Goal: Task Accomplishment & Management: Manage account settings

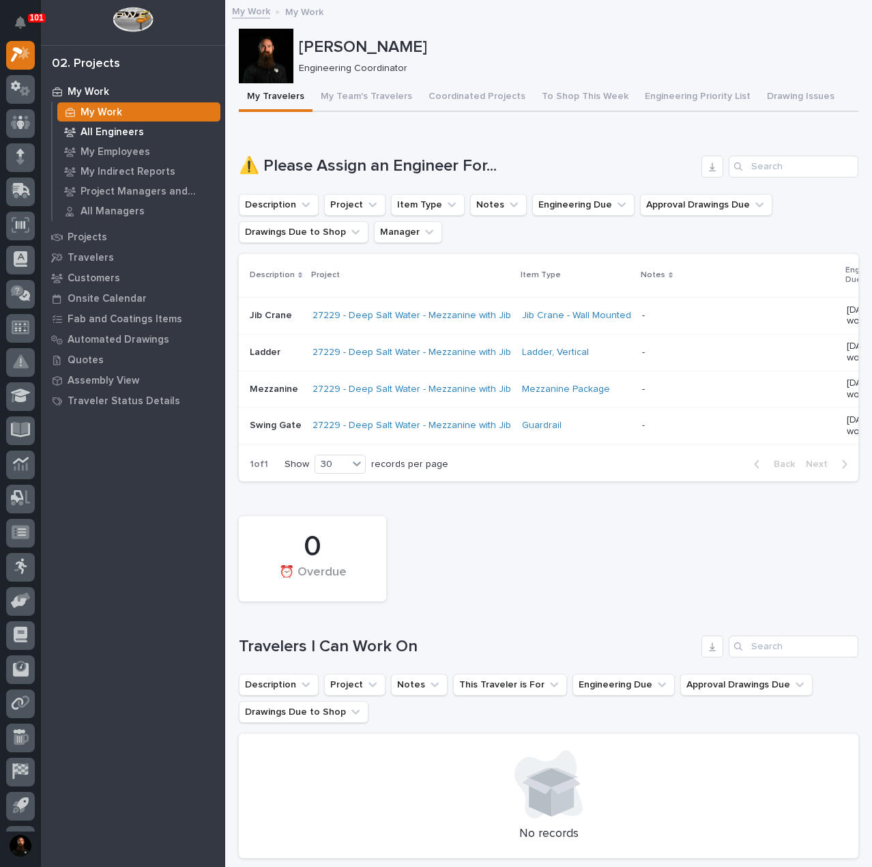
click at [115, 132] on p "All Engineers" at bounding box center [112, 132] width 63 height 12
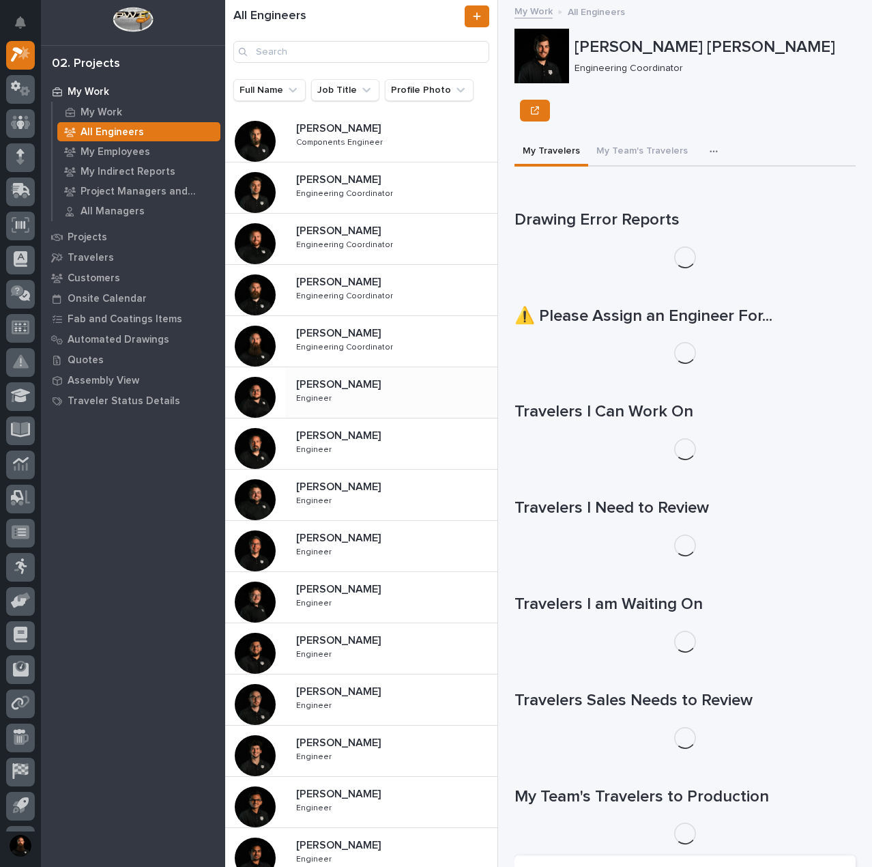
scroll to position [310, 0]
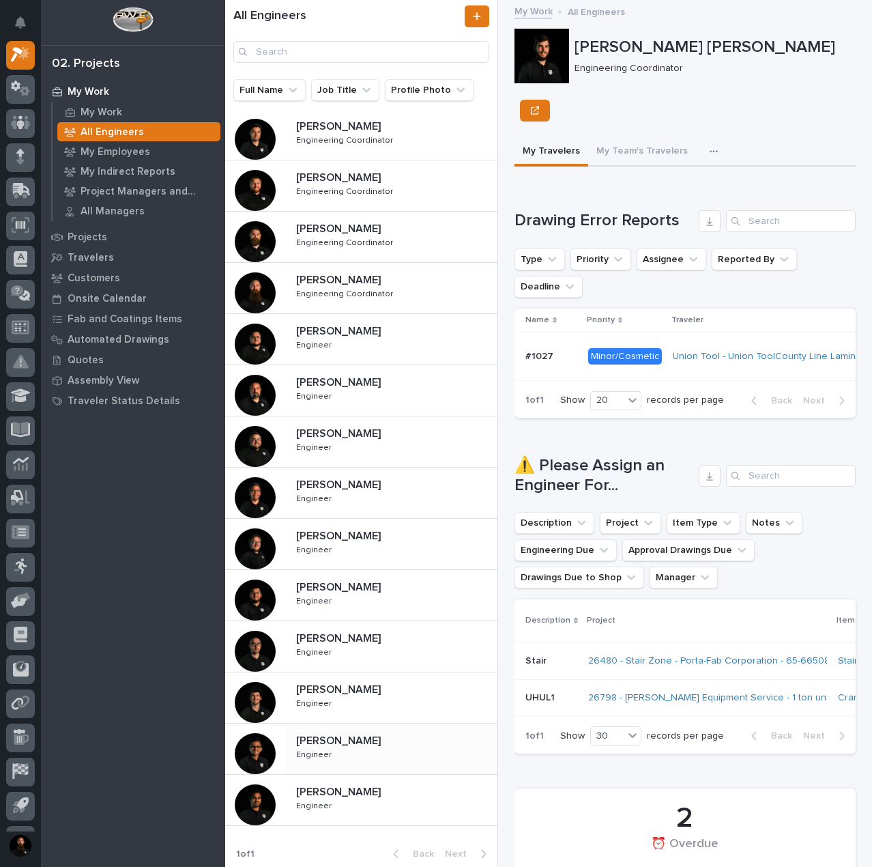
click at [352, 743] on p "[PERSON_NAME]" at bounding box center [339, 740] width 87 height 16
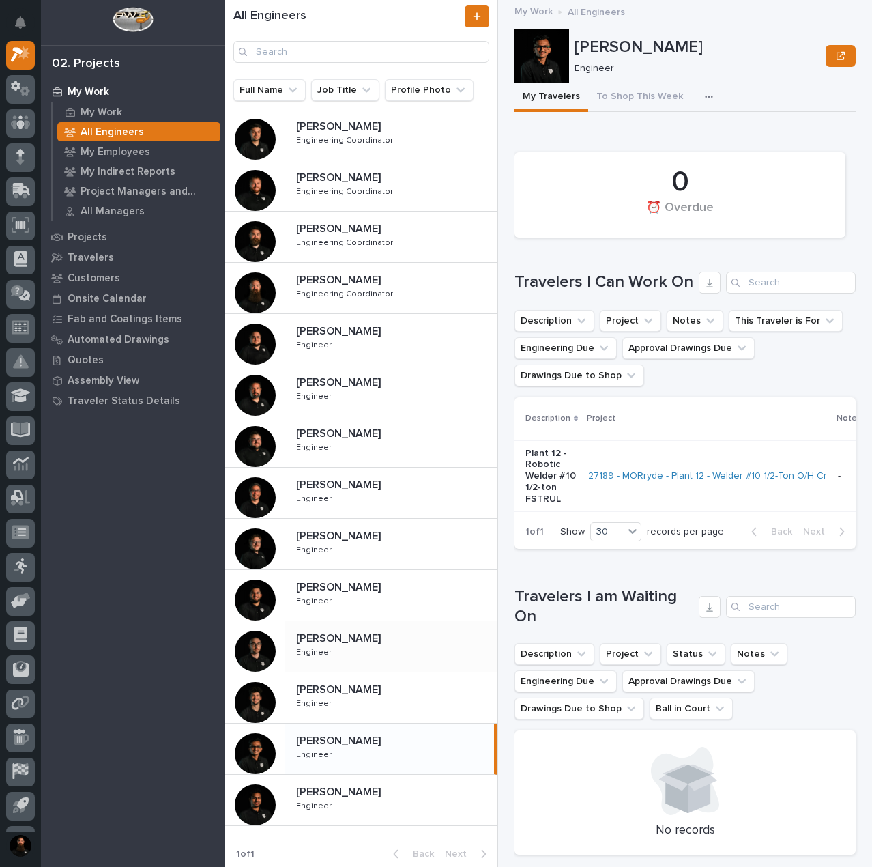
click at [354, 637] on p "Marston Norris" at bounding box center [339, 637] width 87 height 16
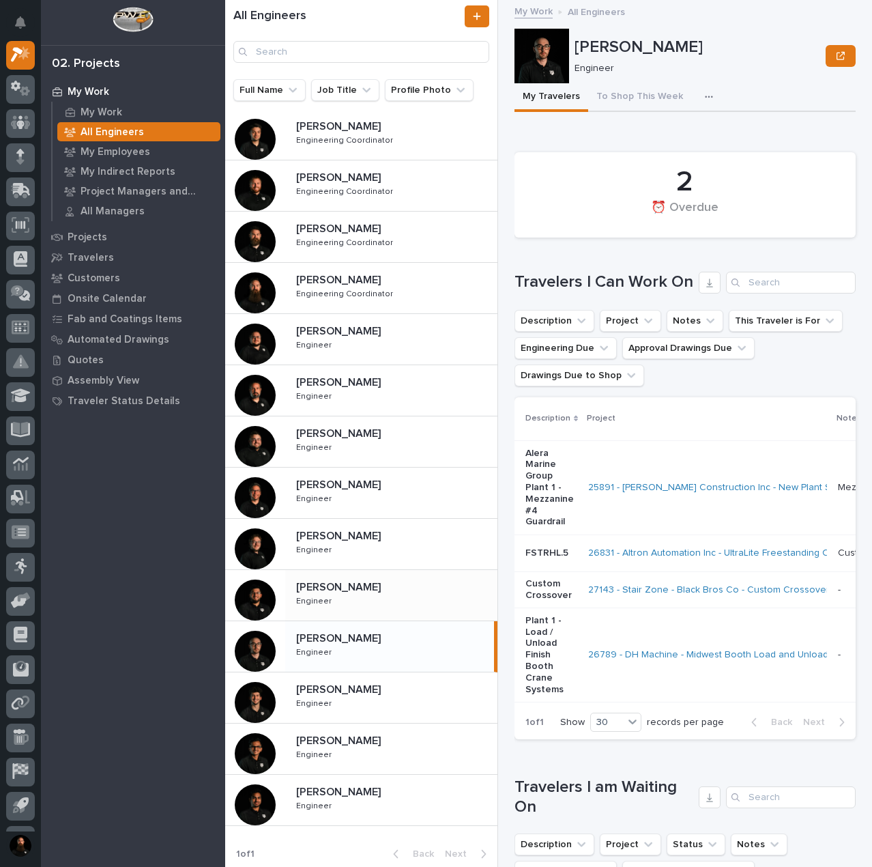
click at [366, 587] on p "Juan Santillan" at bounding box center [339, 586] width 87 height 16
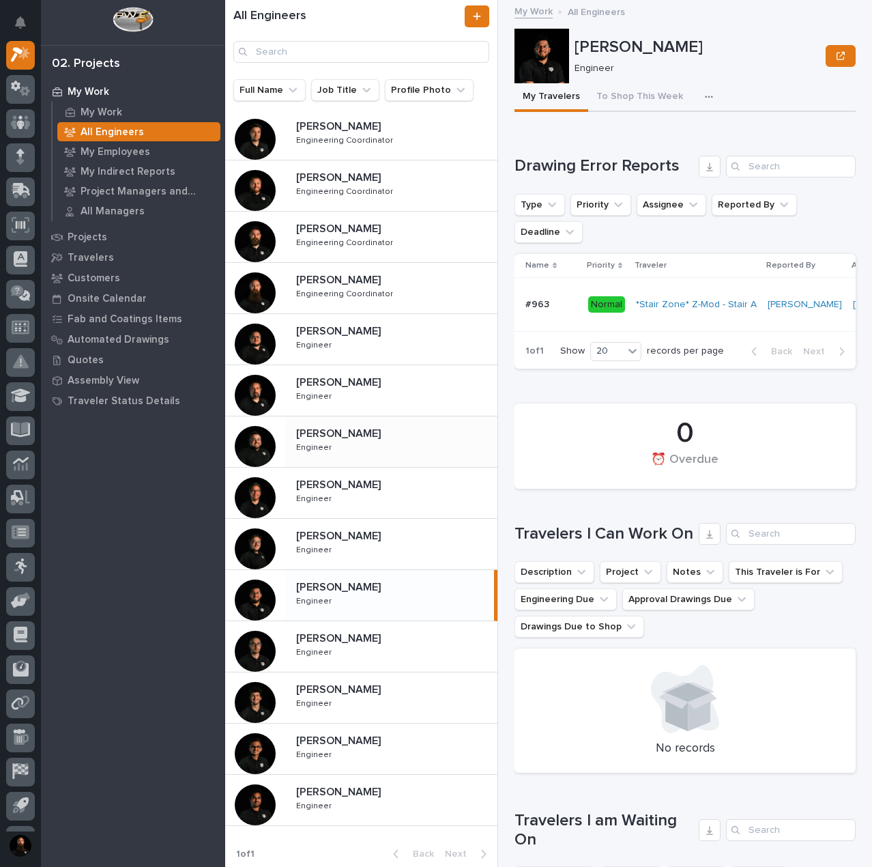
click at [355, 442] on div "Jacob Stayton Jacob Stayton Engineer Engineer" at bounding box center [391, 442] width 212 height 40
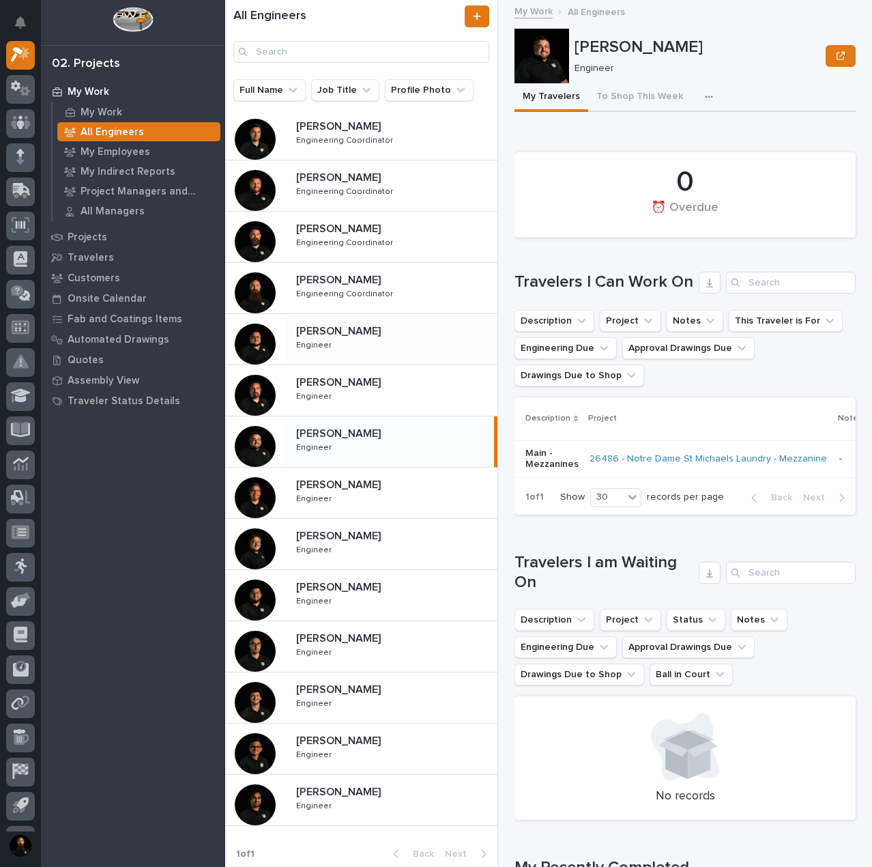
scroll to position [218, 0]
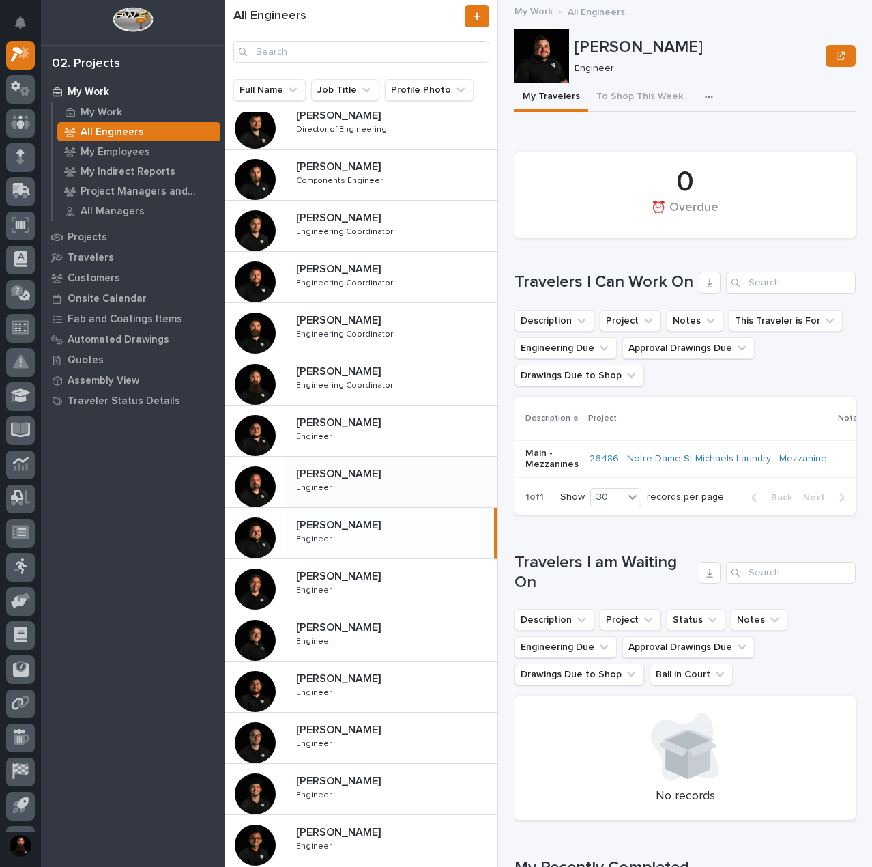
click at [364, 480] on div "Jack Erickson Jack Erickson Engineer Engineer" at bounding box center [391, 482] width 212 height 40
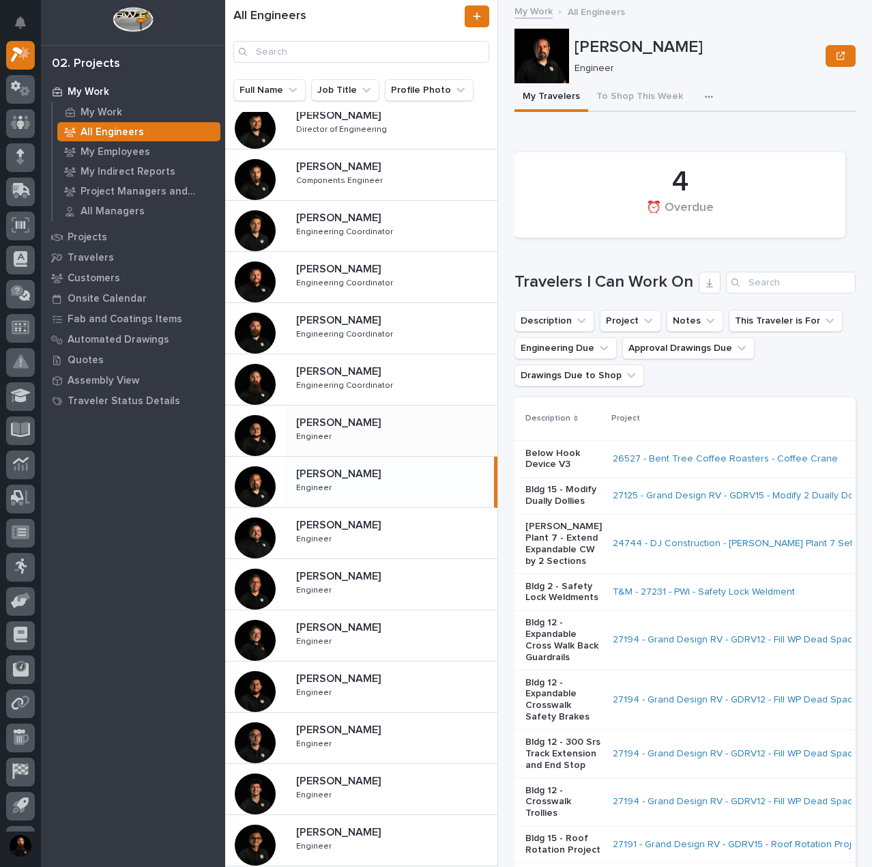
click at [356, 429] on div "Caleb Kaufman Caleb Kaufman Engineer Engineer" at bounding box center [391, 431] width 212 height 40
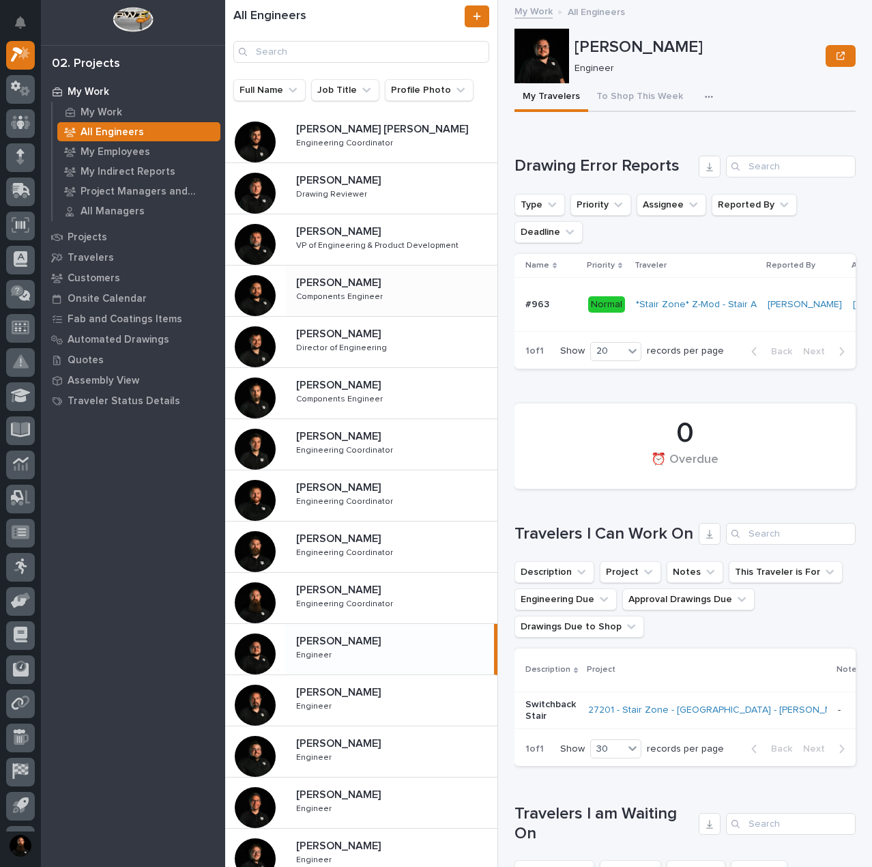
click at [368, 281] on p "Josh Nakasone" at bounding box center [339, 282] width 87 height 16
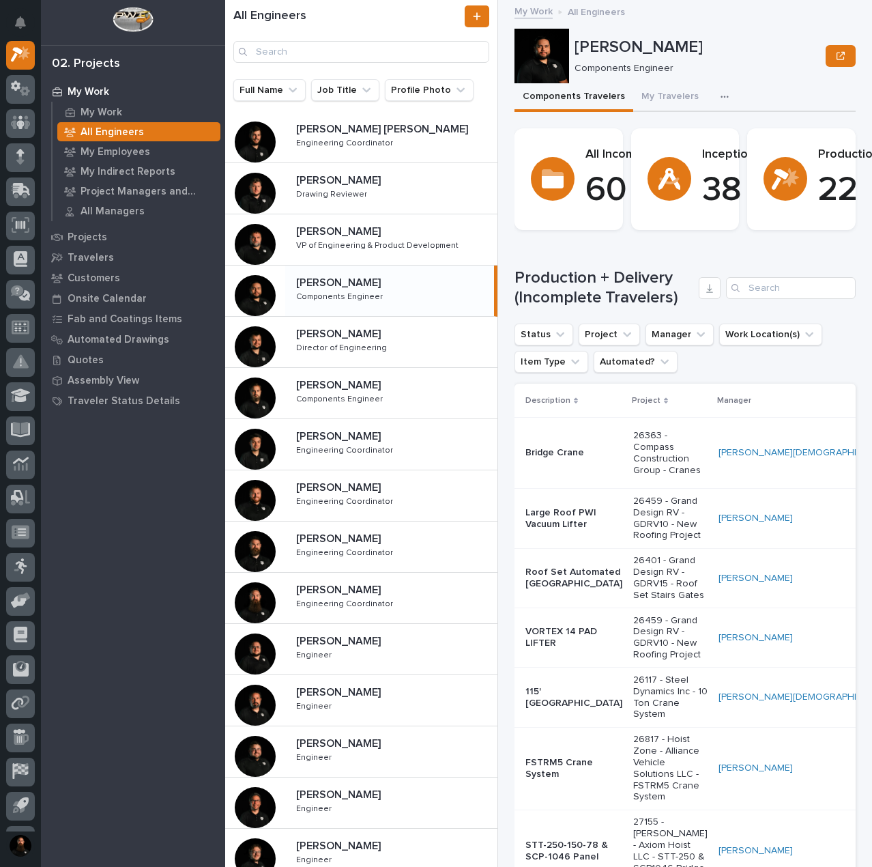
click at [713, 97] on button "button" at bounding box center [728, 96] width 30 height 27
click at [674, 94] on button "My Travelers" at bounding box center [670, 97] width 74 height 29
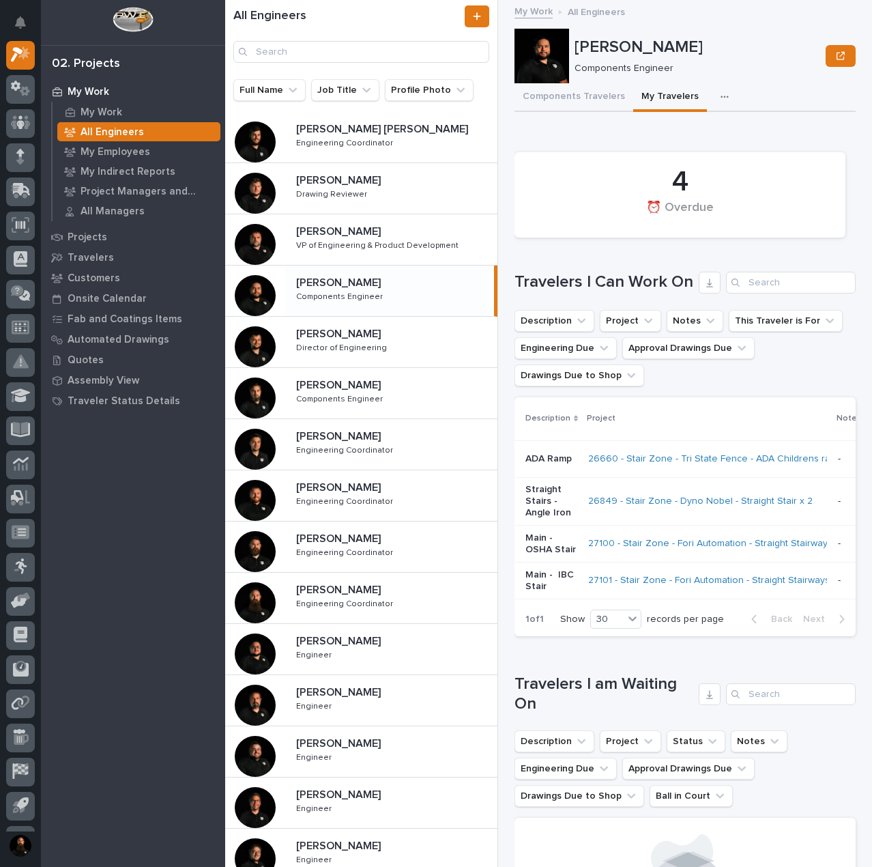
click at [604, 714] on h1 "Travelers I am Waiting On" at bounding box center [604, 694] width 179 height 40
click at [604, 700] on div "Loading... Saving… Travelers I am Waiting On Description Project Status Notes E…" at bounding box center [685, 799] width 341 height 305
click at [603, 708] on h1 "Travelers I am Waiting On" at bounding box center [604, 694] width 179 height 40
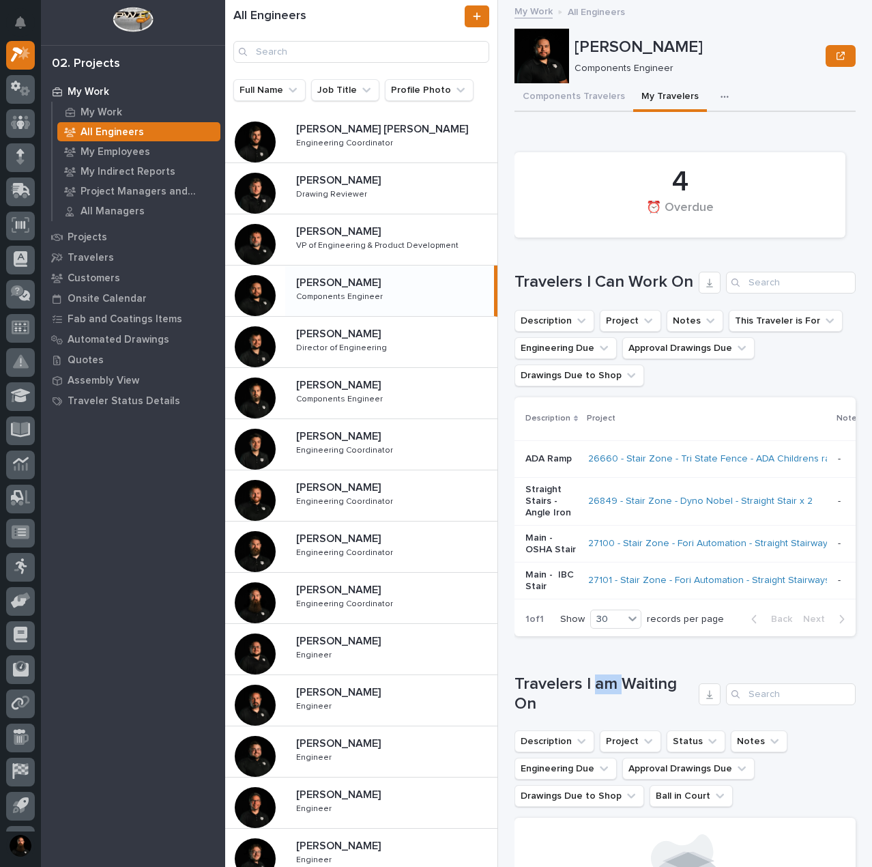
click at [603, 708] on h1 "Travelers I am Waiting On" at bounding box center [604, 694] width 179 height 40
drag, startPoint x: 603, startPoint y: 708, endPoint x: 603, endPoint y: 694, distance: 14.3
click at [603, 706] on h1 "Travelers I am Waiting On" at bounding box center [604, 694] width 179 height 40
click at [603, 693] on div "Loading... Saving… Travelers I am Waiting On Description Project Status Notes E…" at bounding box center [685, 799] width 341 height 305
click at [604, 714] on h1 "Travelers I am Waiting On" at bounding box center [604, 694] width 179 height 40
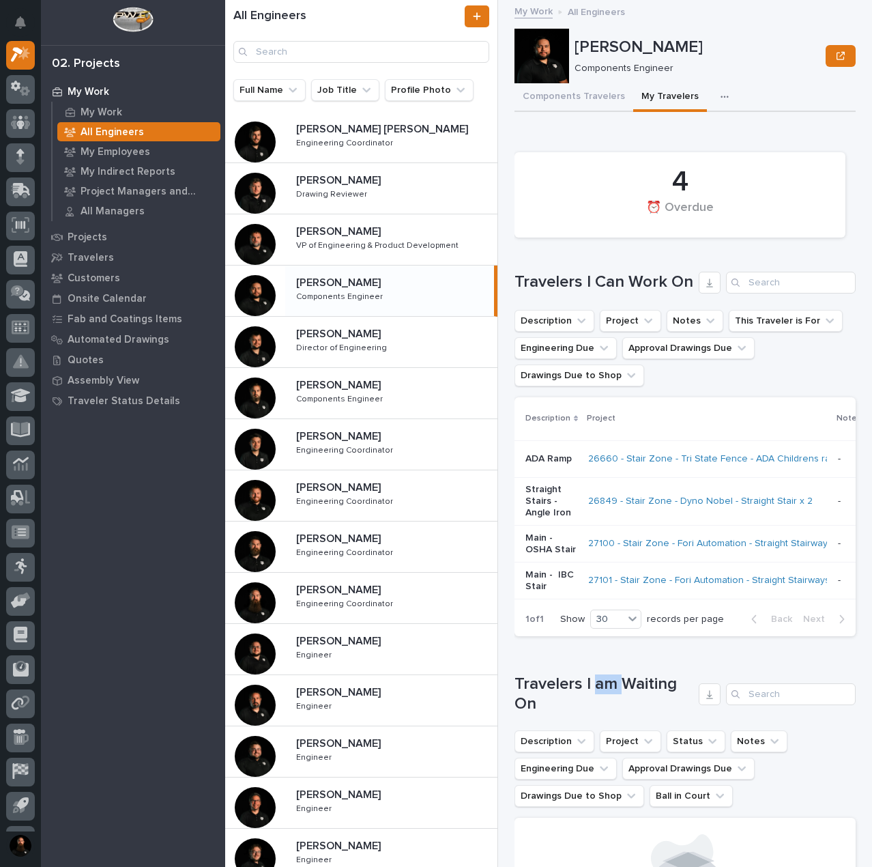
click at [604, 714] on h1 "Travelers I am Waiting On" at bounding box center [604, 694] width 179 height 40
drag, startPoint x: 604, startPoint y: 716, endPoint x: 604, endPoint y: 704, distance: 12.3
click at [604, 714] on h1 "Travelers I am Waiting On" at bounding box center [604, 694] width 179 height 40
click at [604, 704] on h1 "Travelers I am Waiting On" at bounding box center [604, 694] width 179 height 40
click at [594, 714] on h1 "Travelers I am Waiting On" at bounding box center [604, 694] width 179 height 40
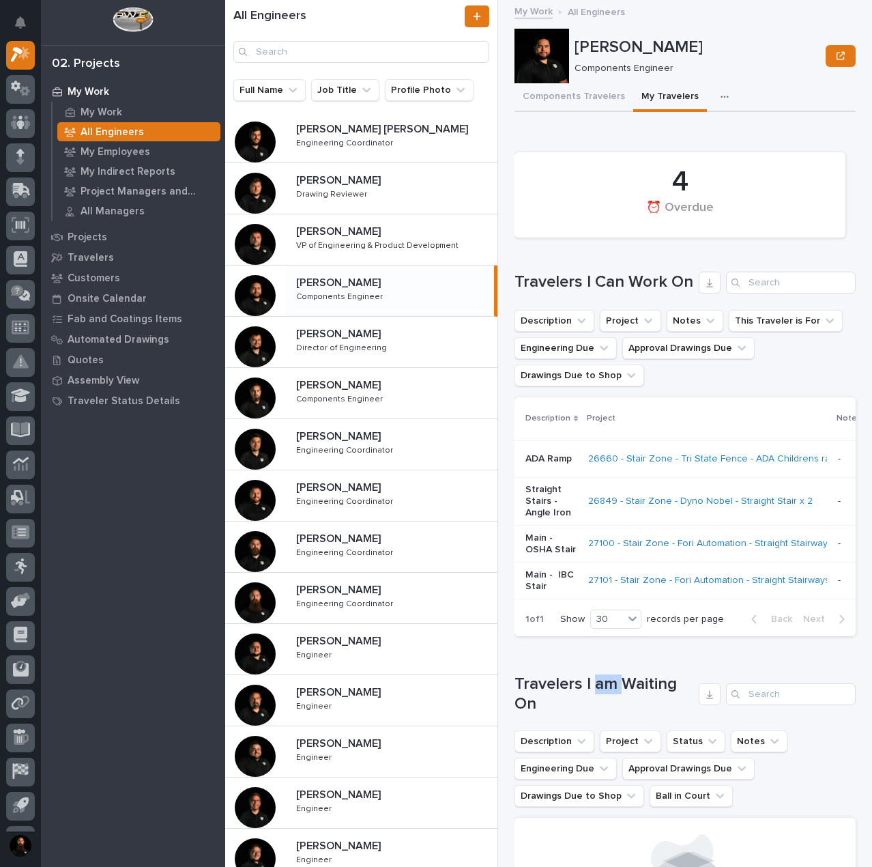
click at [594, 714] on h1 "Travelers I am Waiting On" at bounding box center [604, 694] width 179 height 40
click at [590, 714] on h1 "Travelers I am Waiting On" at bounding box center [604, 694] width 179 height 40
drag, startPoint x: 538, startPoint y: 729, endPoint x: 509, endPoint y: 697, distance: 43.0
click at [509, 697] on div "All Engineers Full Name Job Title Profile Photo Ben Lee Miller Ben Lee Miller E…" at bounding box center [548, 433] width 647 height 867
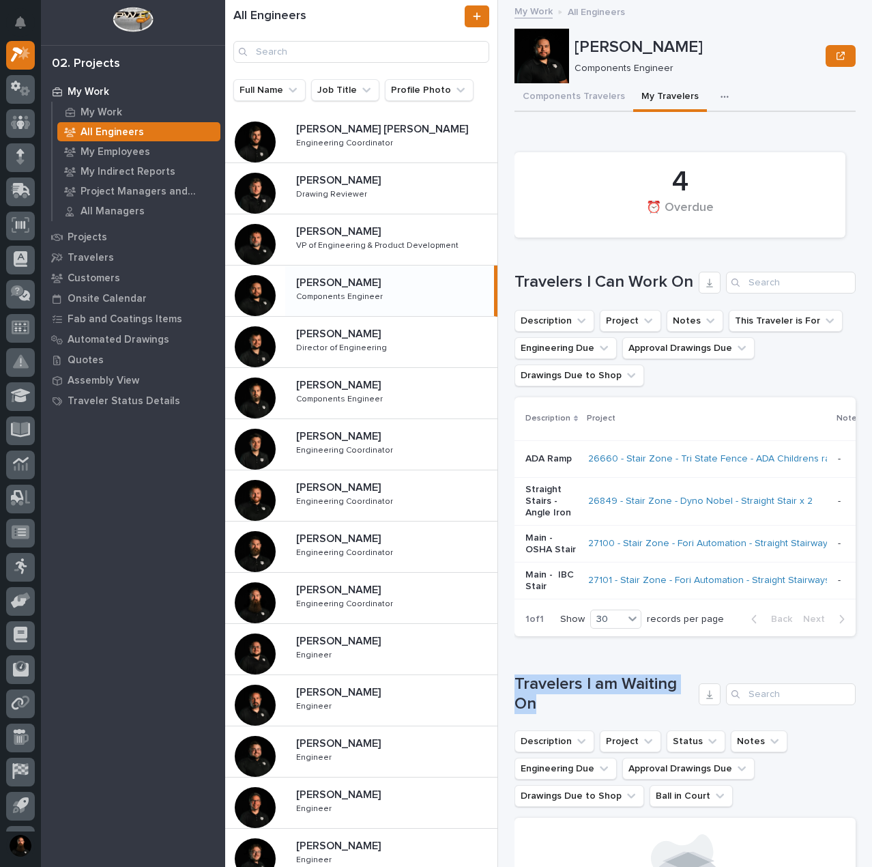
click at [539, 714] on h1 "Travelers I am Waiting On" at bounding box center [604, 694] width 179 height 40
click at [546, 714] on h1 "Travelers I am Waiting On" at bounding box center [604, 694] width 179 height 40
click at [557, 706] on h1 "Travelers I am Waiting On" at bounding box center [604, 694] width 179 height 40
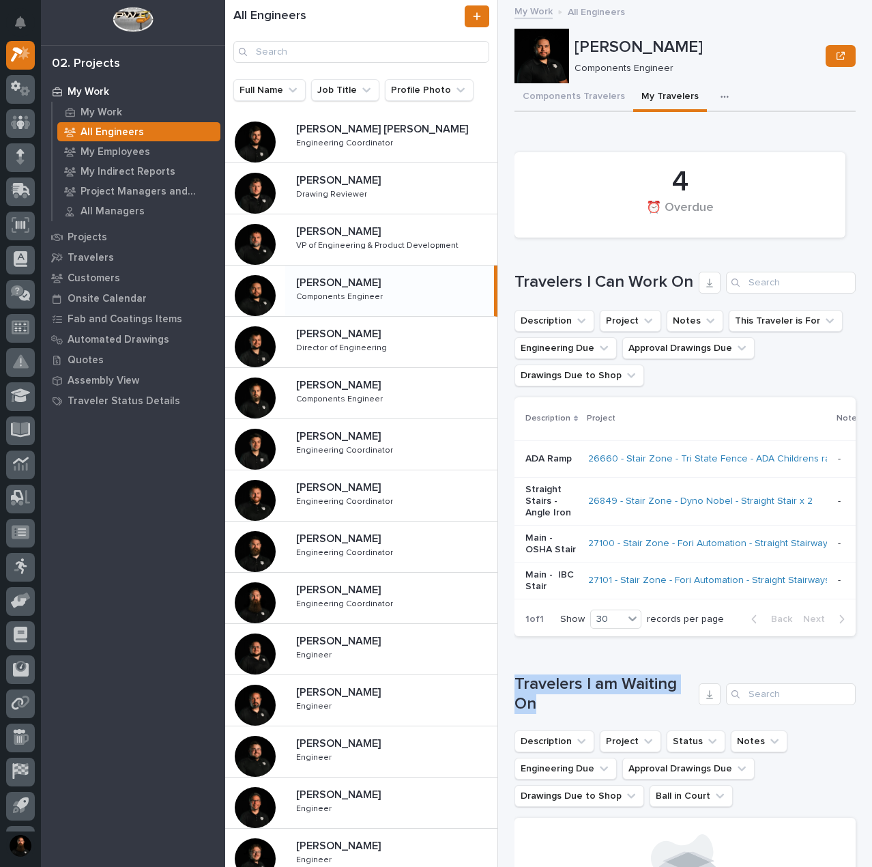
click at [551, 714] on h1 "Travelers I am Waiting On" at bounding box center [604, 694] width 179 height 40
click at [556, 714] on h1 "Travelers I am Waiting On" at bounding box center [604, 694] width 179 height 40
click at [563, 708] on h1 "Travelers I am Waiting On" at bounding box center [604, 694] width 179 height 40
drag, startPoint x: 563, startPoint y: 708, endPoint x: 564, endPoint y: 724, distance: 16.4
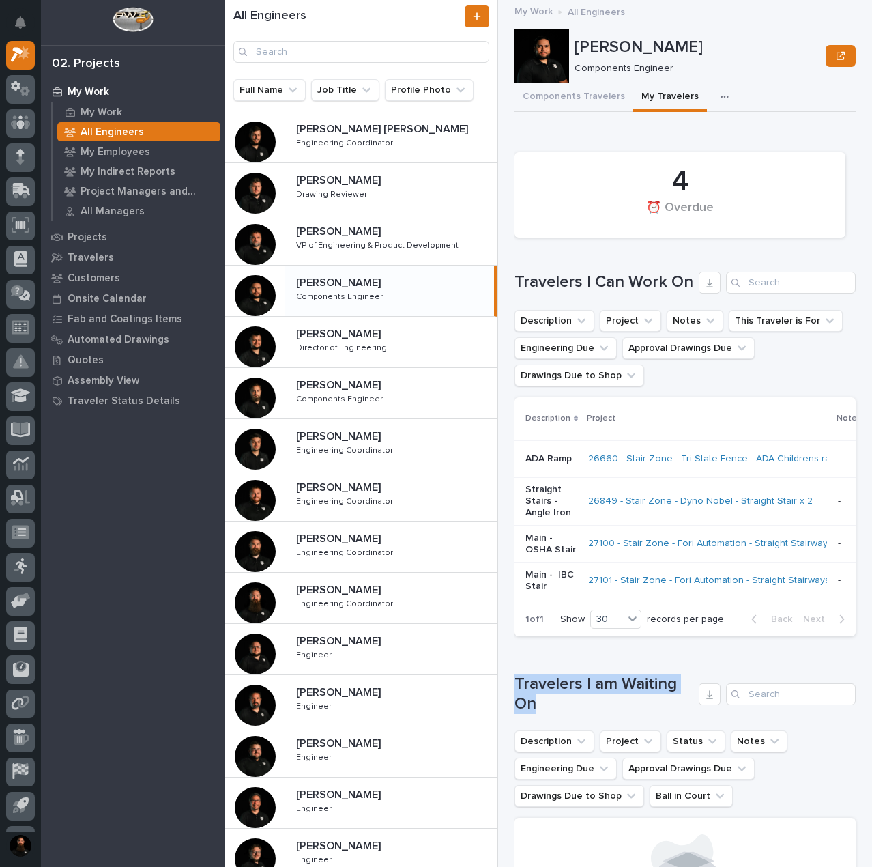
click at [564, 710] on h1 "Travelers I am Waiting On" at bounding box center [604, 694] width 179 height 40
click at [564, 714] on h1 "Travelers I am Waiting On" at bounding box center [604, 694] width 179 height 40
drag, startPoint x: 564, startPoint y: 720, endPoint x: 526, endPoint y: 725, distance: 38.6
click at [526, 714] on h1 "Travelers I am Waiting On" at bounding box center [604, 694] width 179 height 40
click at [539, 714] on h1 "Travelers I am Waiting On" at bounding box center [604, 694] width 179 height 40
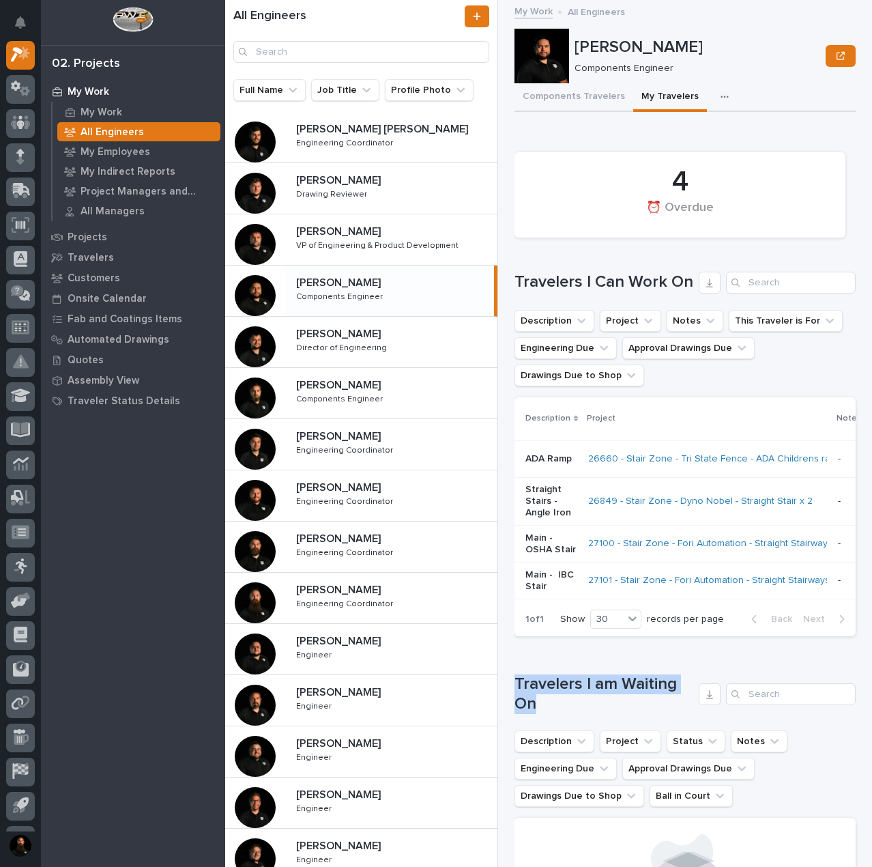
drag, startPoint x: 541, startPoint y: 732, endPoint x: 507, endPoint y: 709, distance: 40.3
click at [507, 709] on div "All Engineers Full Name Job Title Profile Photo Ben Lee Miller Ben Lee Miller E…" at bounding box center [548, 433] width 647 height 867
click at [508, 708] on div "All Engineers Full Name Job Title Profile Photo Ben Lee Miller Ben Lee Miller E…" at bounding box center [548, 433] width 647 height 867
click at [79, 87] on p "My Work" at bounding box center [89, 92] width 42 height 12
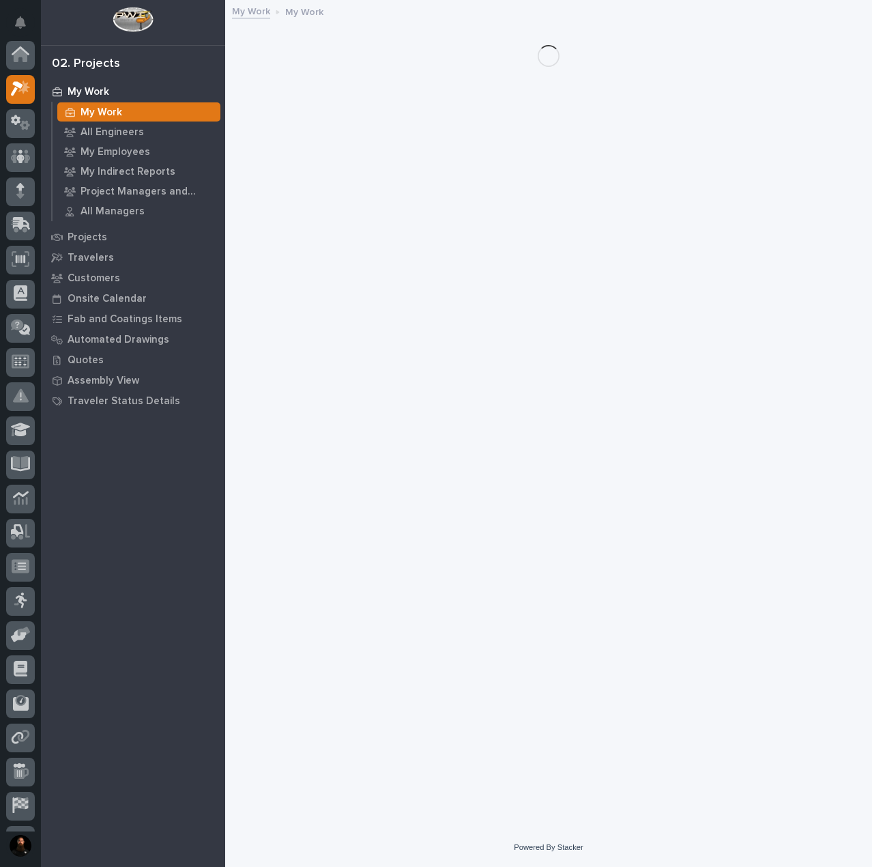
scroll to position [34, 0]
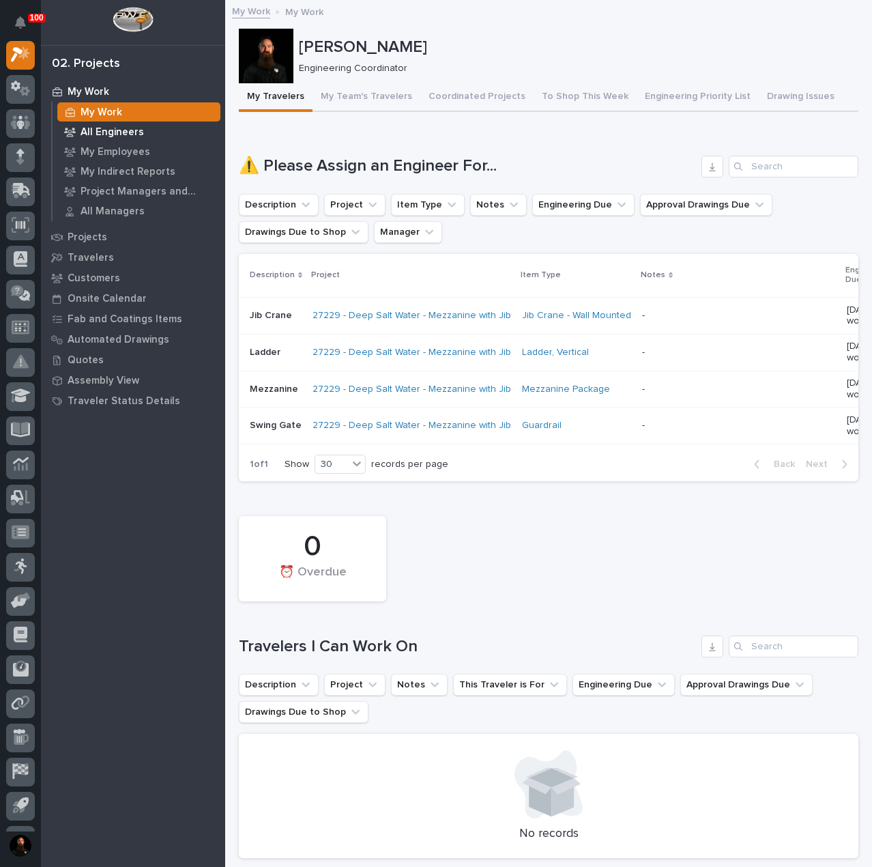
click at [120, 132] on p "All Engineers" at bounding box center [112, 132] width 63 height 12
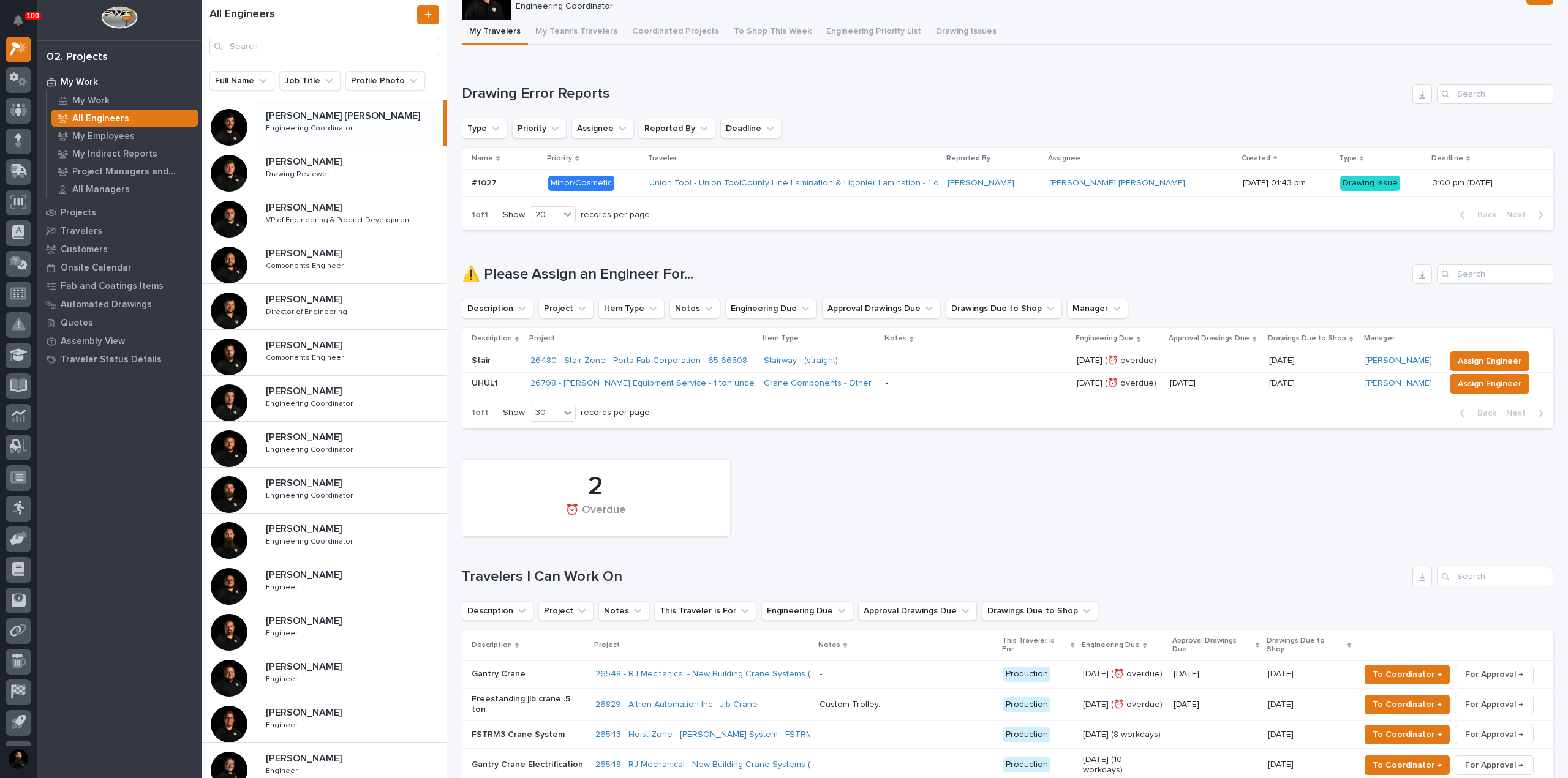
scroll to position [276, 0]
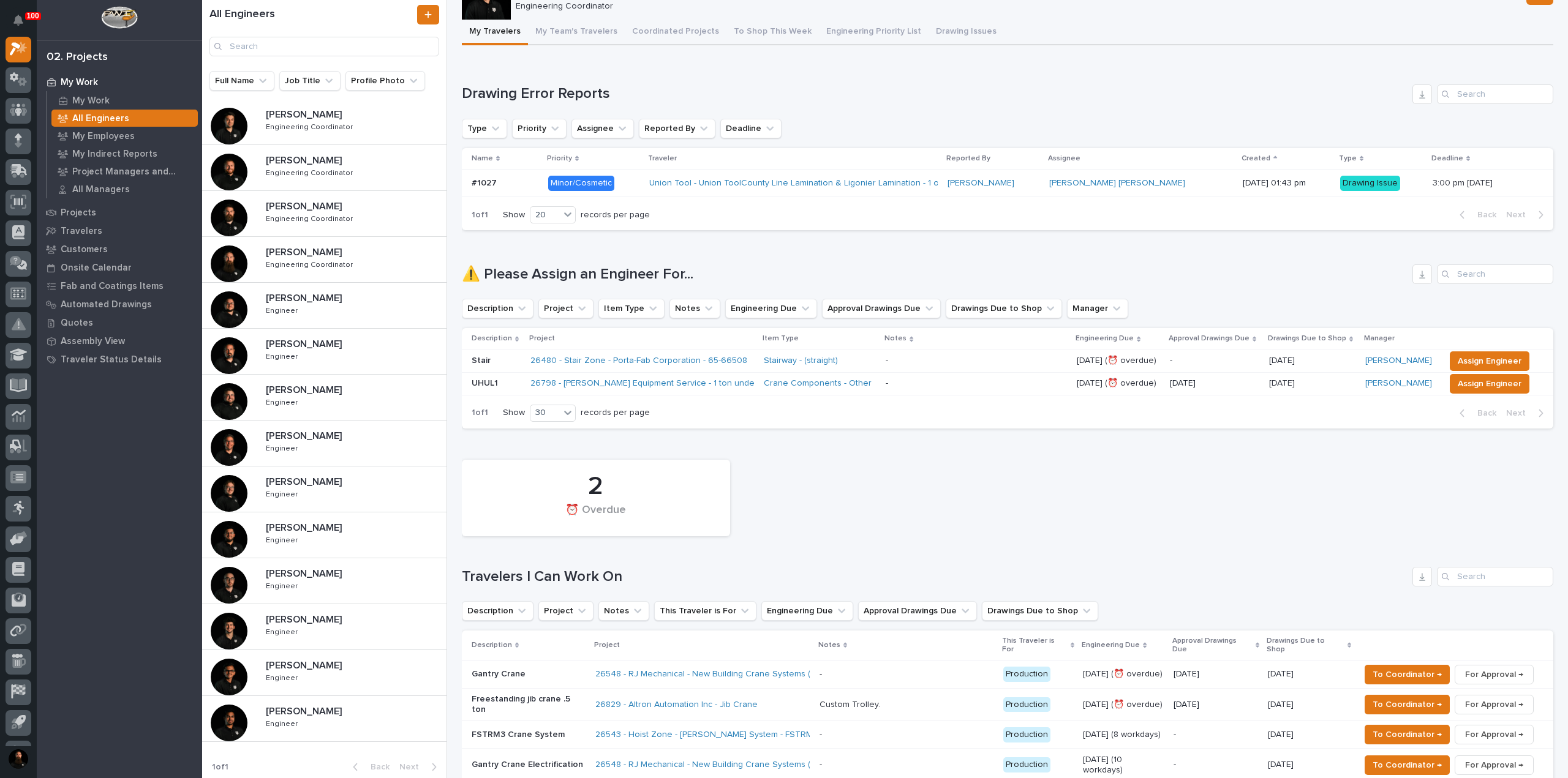
click at [306, 637] on div "Nate Rulli Nate Rulli Engineer Engineer" at bounding box center [351, 627] width 190 height 36
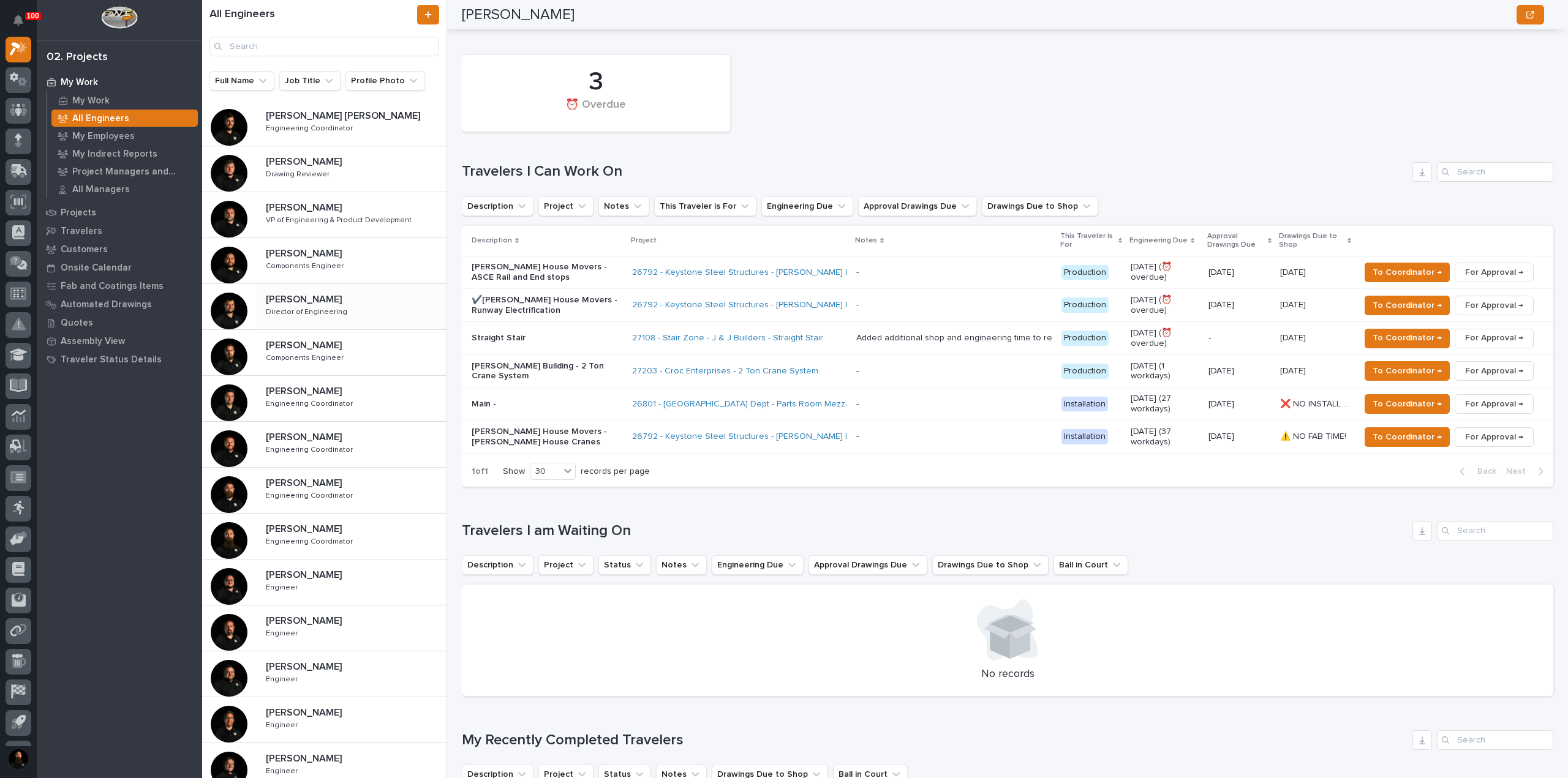
click at [295, 307] on p "Director of Engineering" at bounding box center [308, 311] width 84 height 11
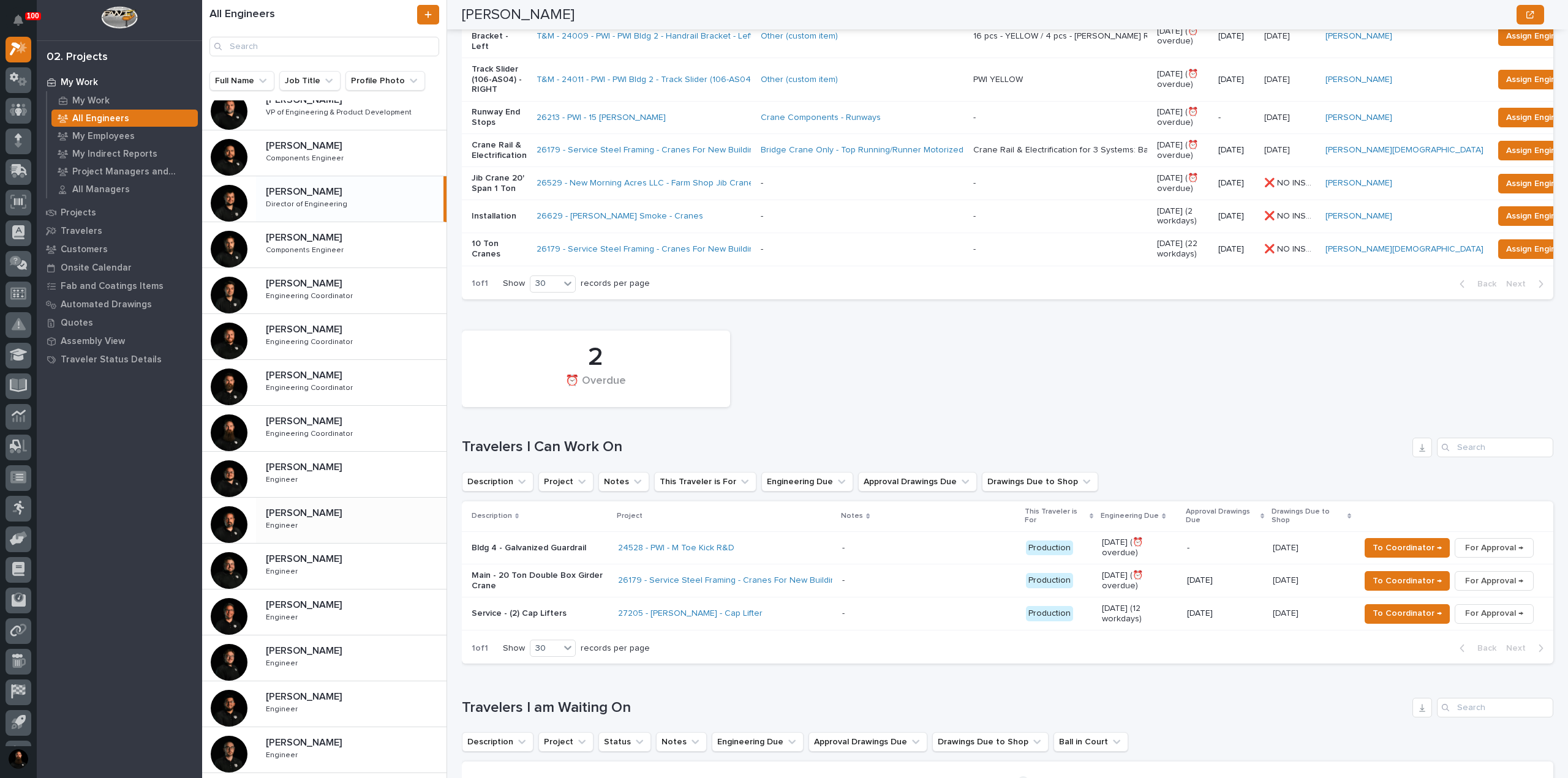
scroll to position [276, 0]
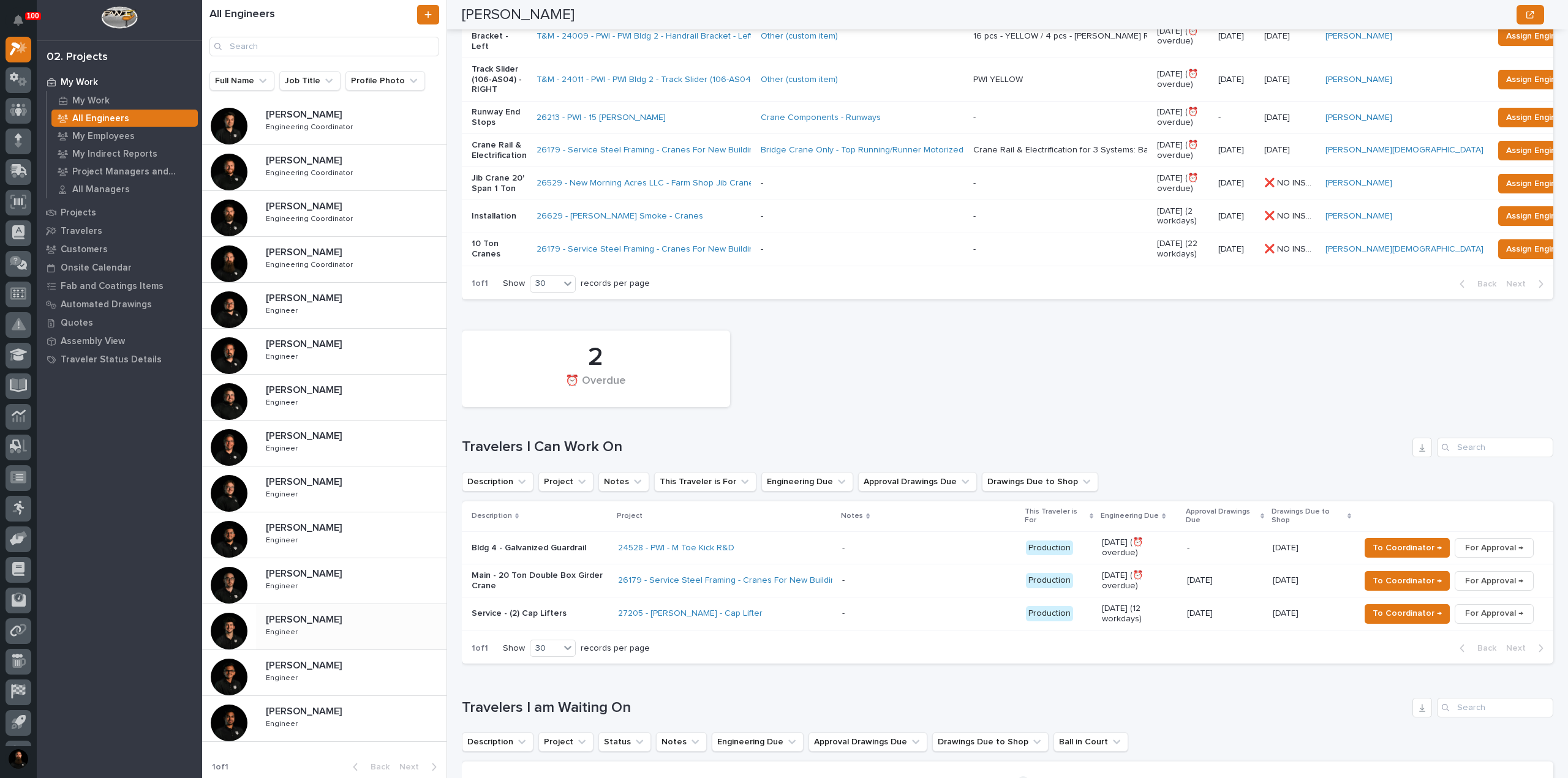
click at [326, 634] on div "Nate Rulli Nate Rulli Engineer Engineer" at bounding box center [351, 627] width 190 height 36
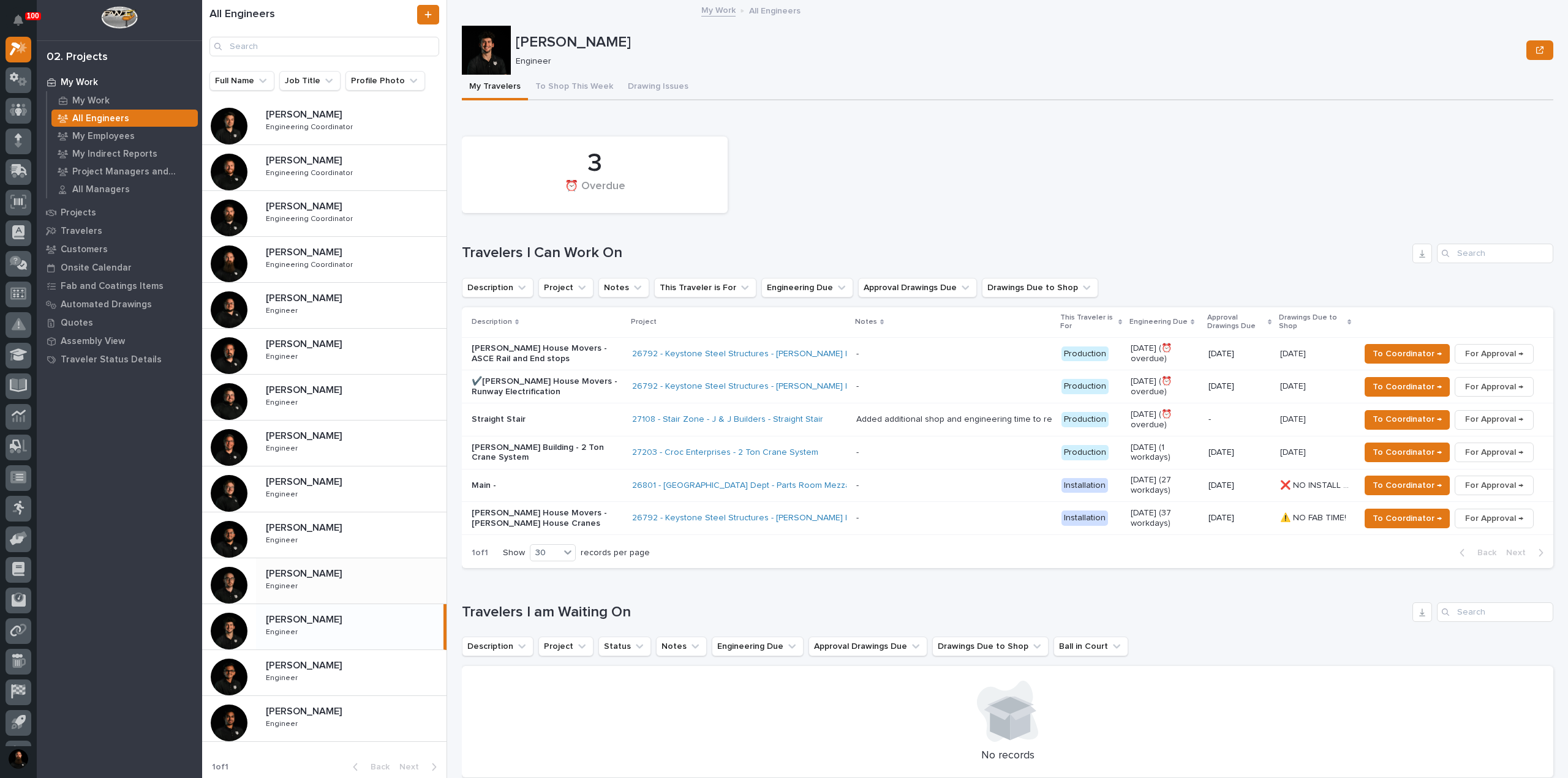
drag, startPoint x: 373, startPoint y: 568, endPoint x: 393, endPoint y: 558, distance: 22.4
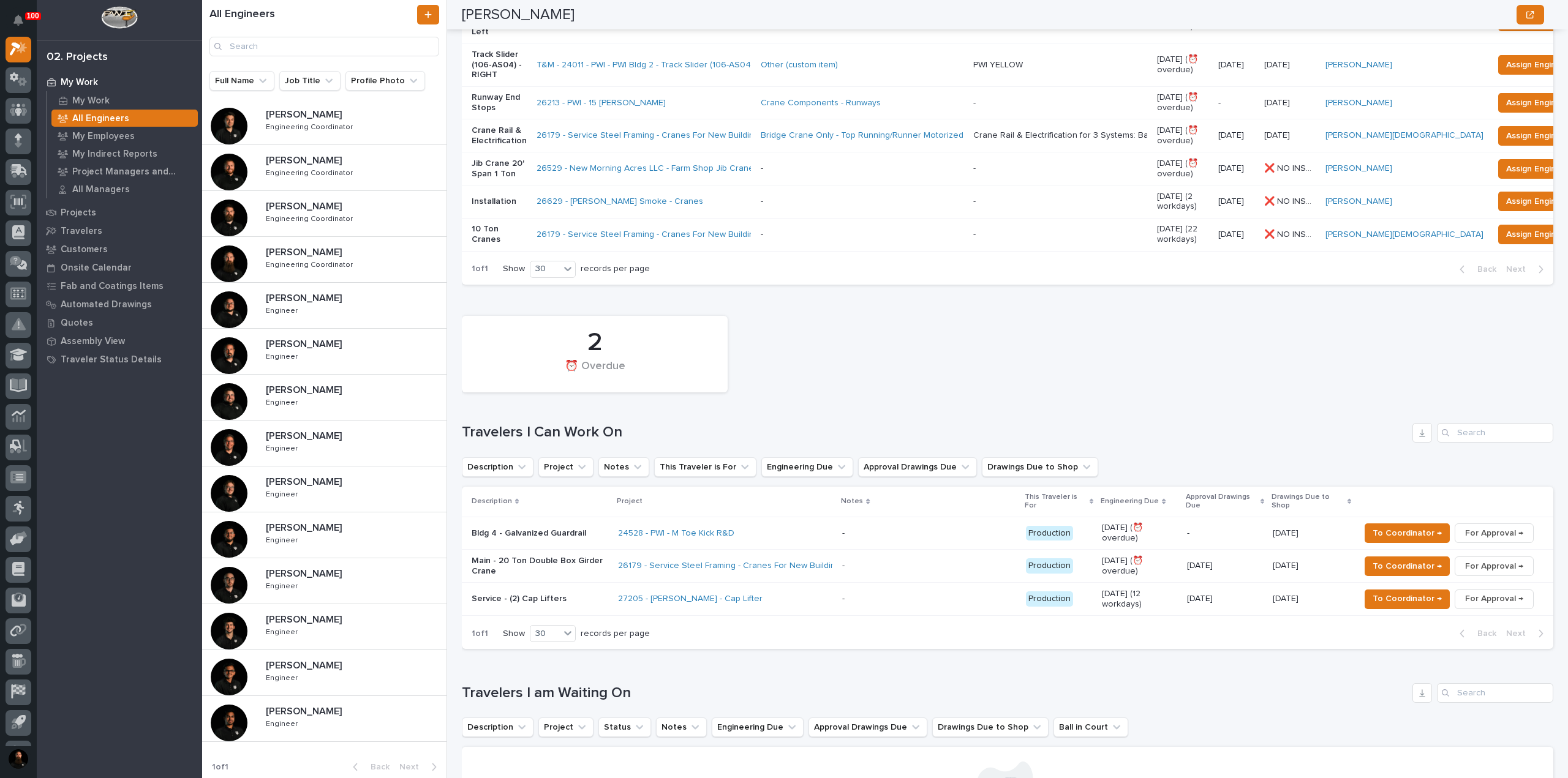
scroll to position [490, 0]
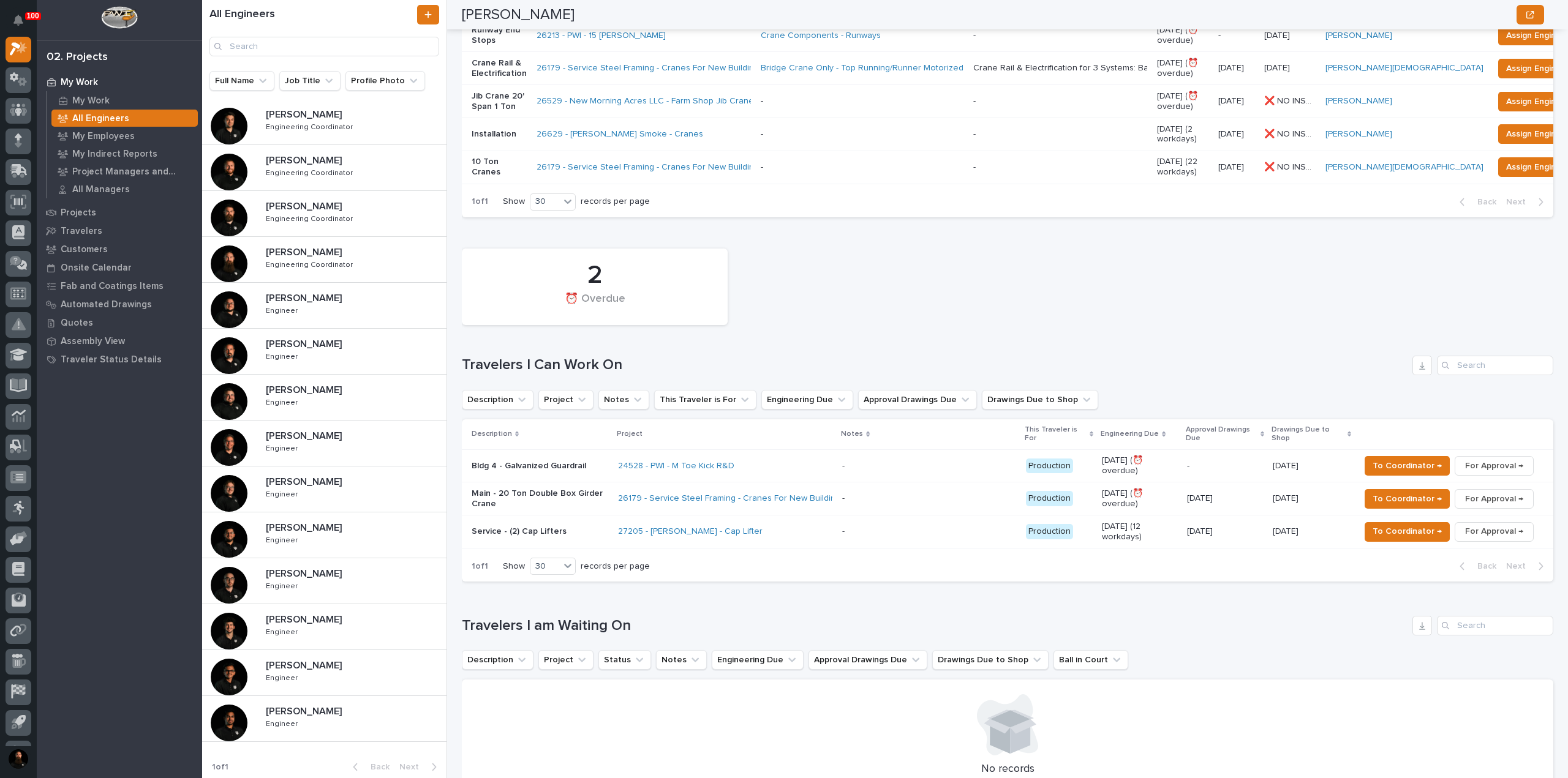
click at [549, 527] on p "Service - (2) Cap Lifters" at bounding box center [540, 532] width 136 height 11
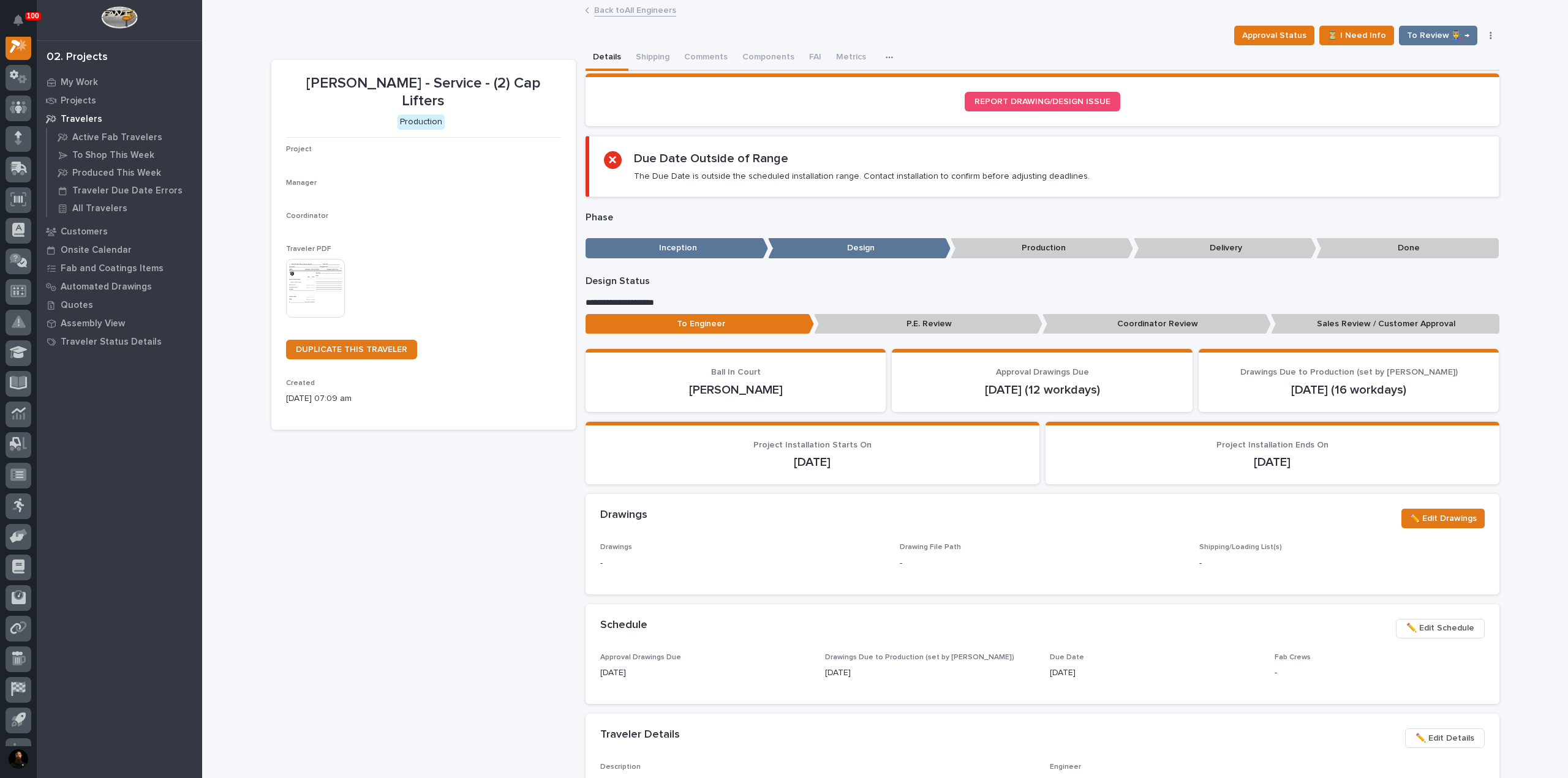
scroll to position [31, 0]
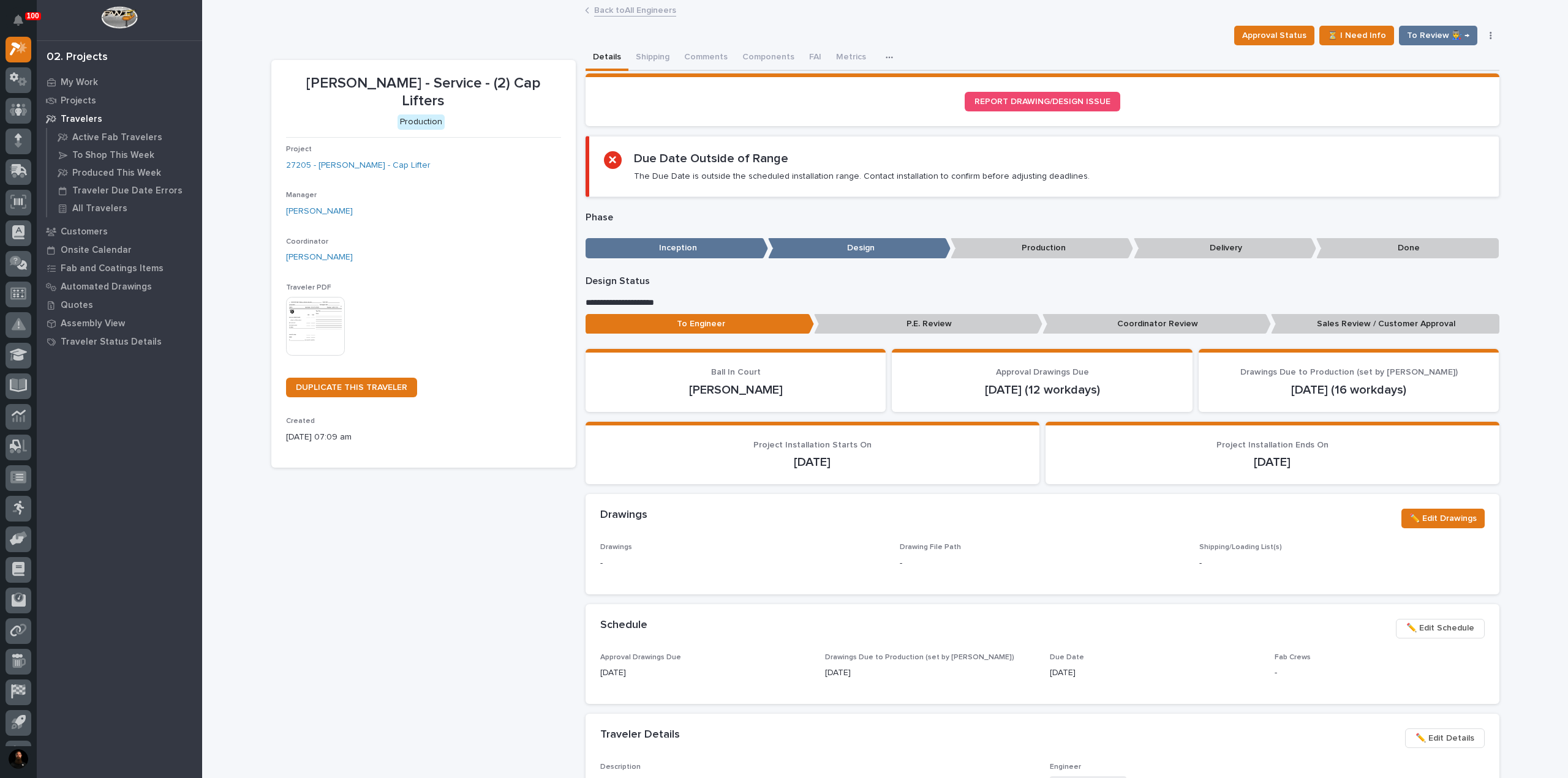
click at [1453, 734] on span "✏️ Edit Details" at bounding box center [1445, 739] width 59 height 14
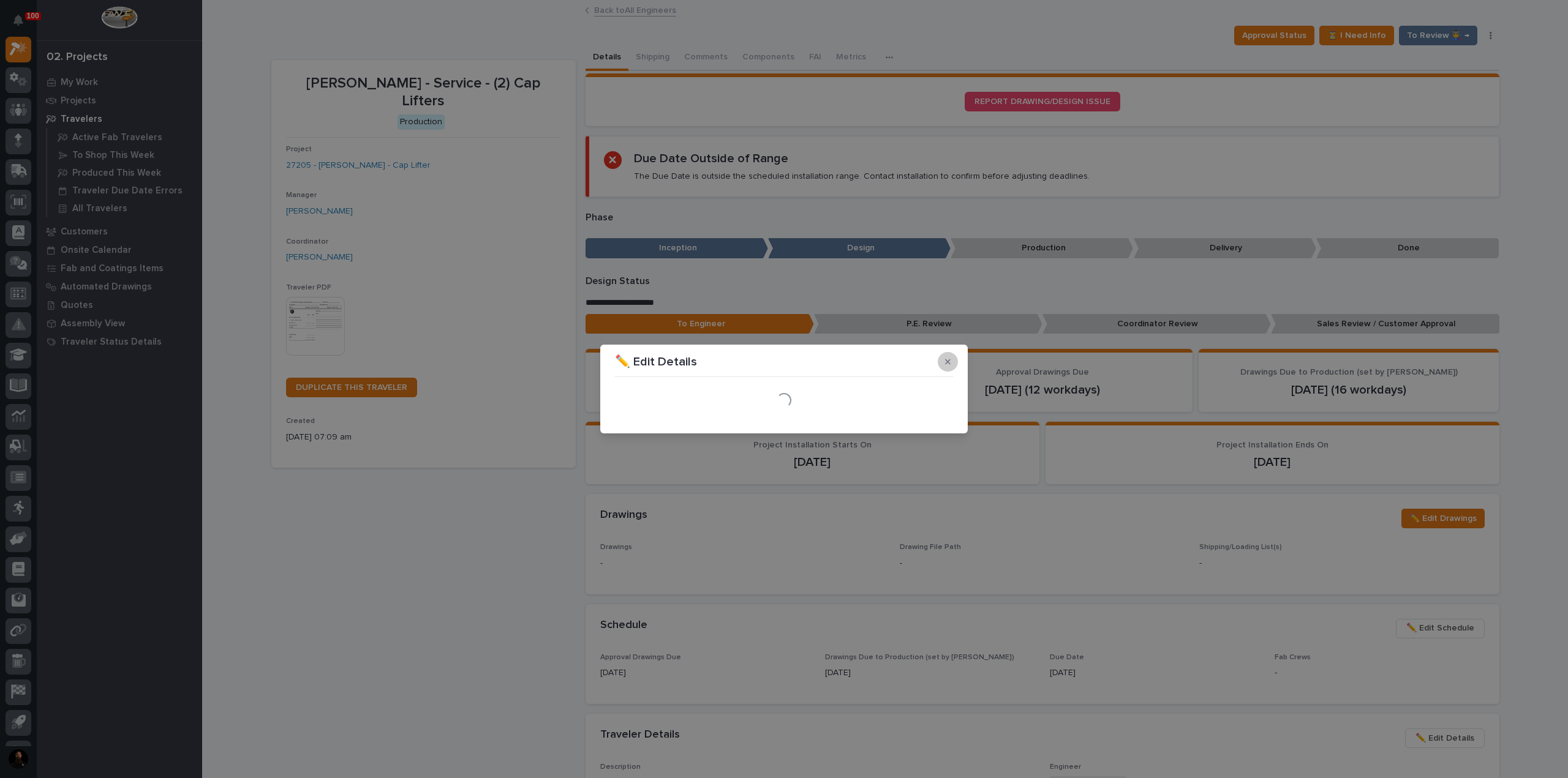
click at [950, 362] on icon "button" at bounding box center [948, 363] width 5 height 9
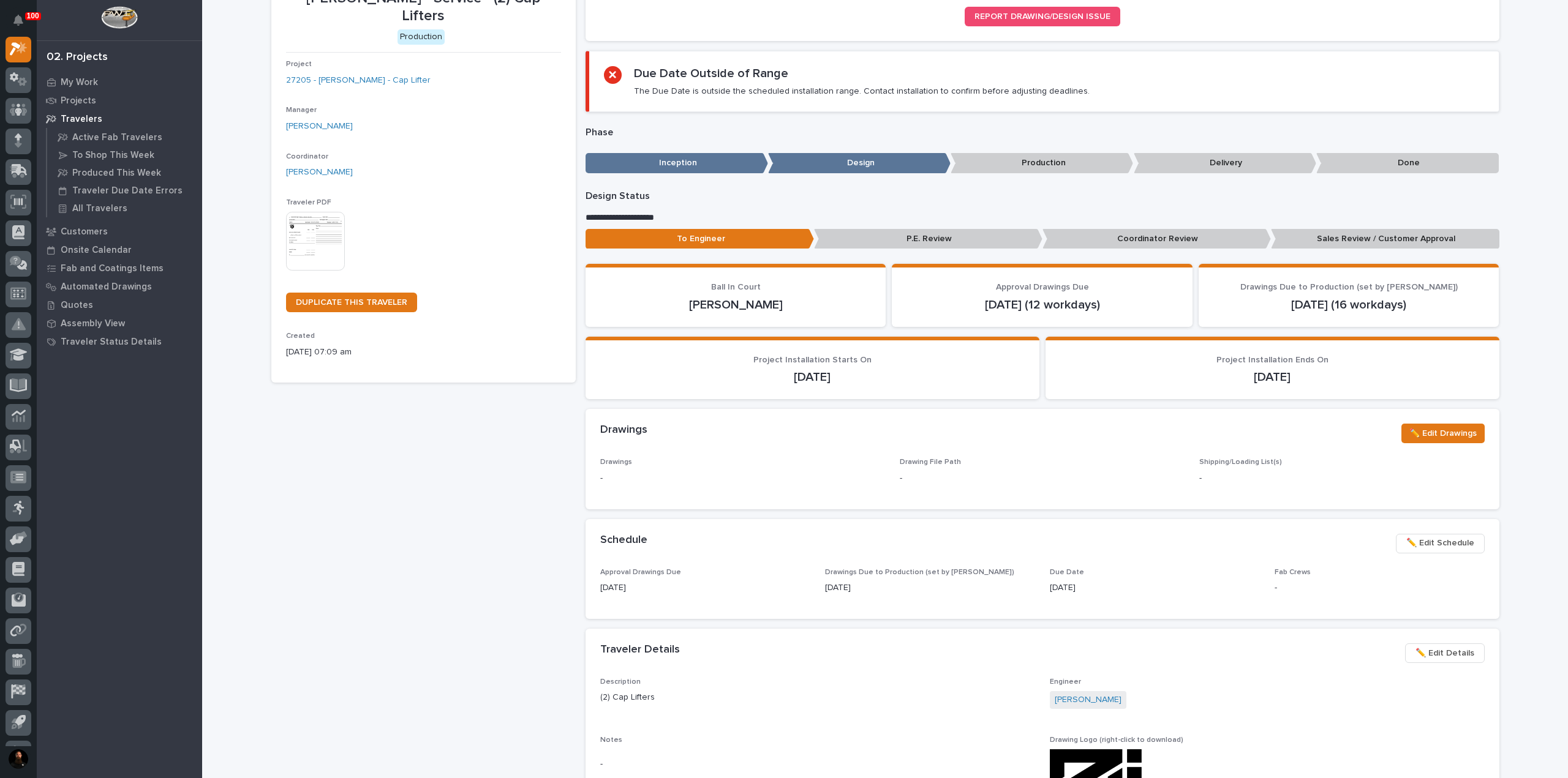
scroll to position [163, 0]
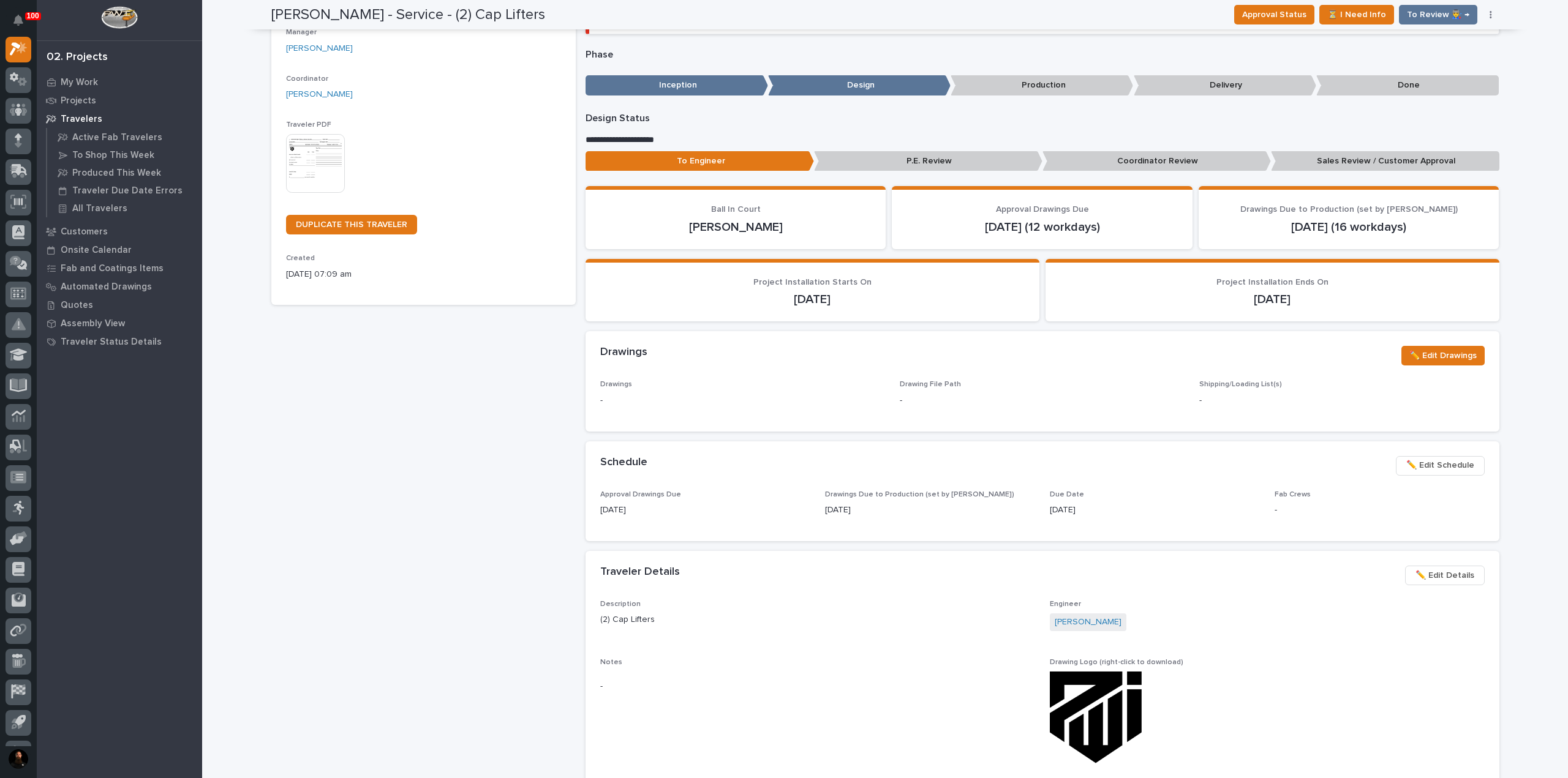
click at [1440, 566] on button "✏️ Edit Details" at bounding box center [1445, 576] width 80 height 20
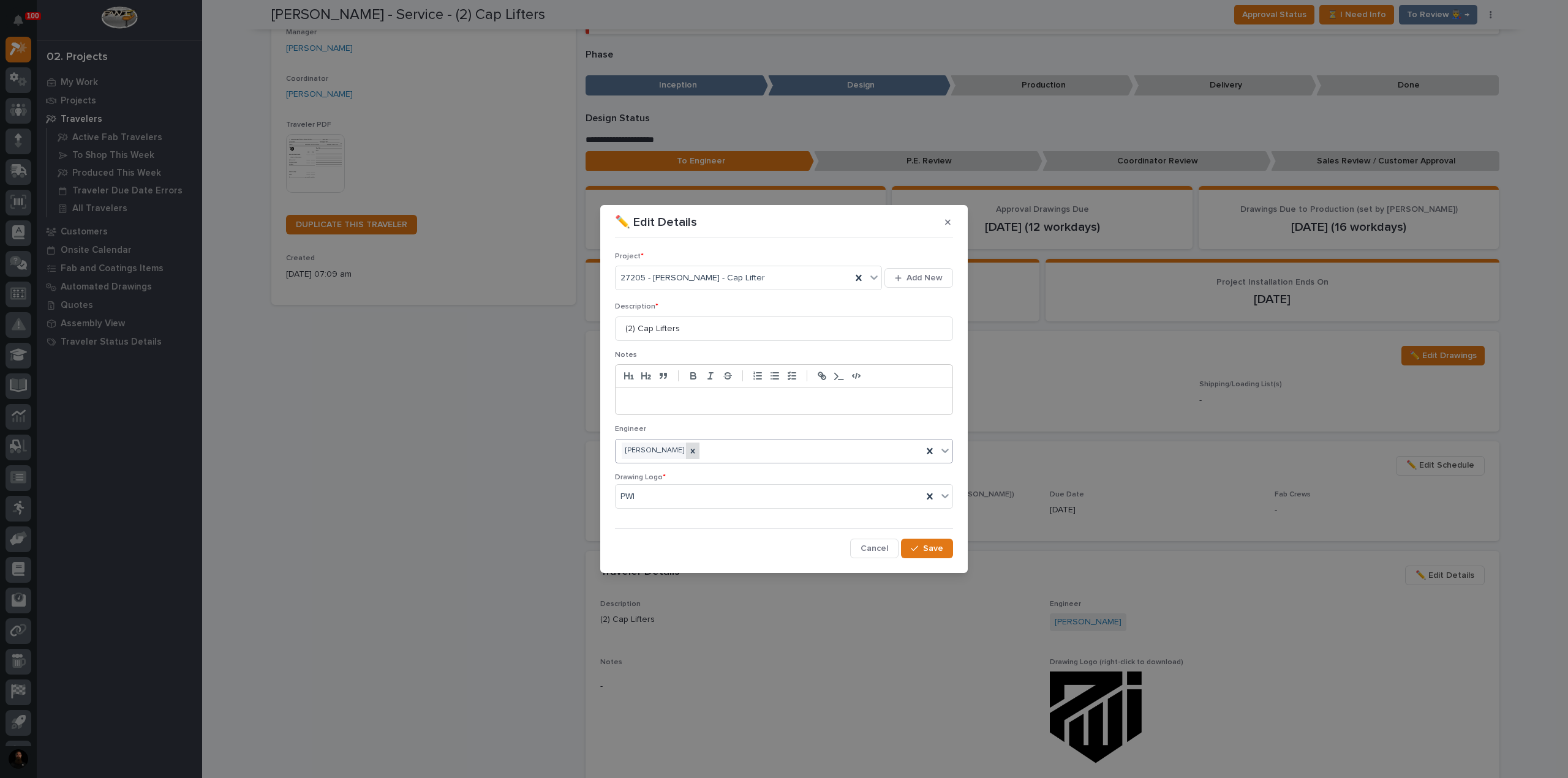
click at [691, 451] on icon at bounding box center [693, 450] width 4 height 4
click at [702, 452] on div "Select..." at bounding box center [776, 450] width 321 height 21
type input "****"
click at [952, 551] on div "Project * 27205 - Brinkley RV - Cap Lifter Add New Description * (2) Cap Lifter…" at bounding box center [784, 400] width 345 height 322
click at [948, 541] on button "Save" at bounding box center [927, 549] width 52 height 20
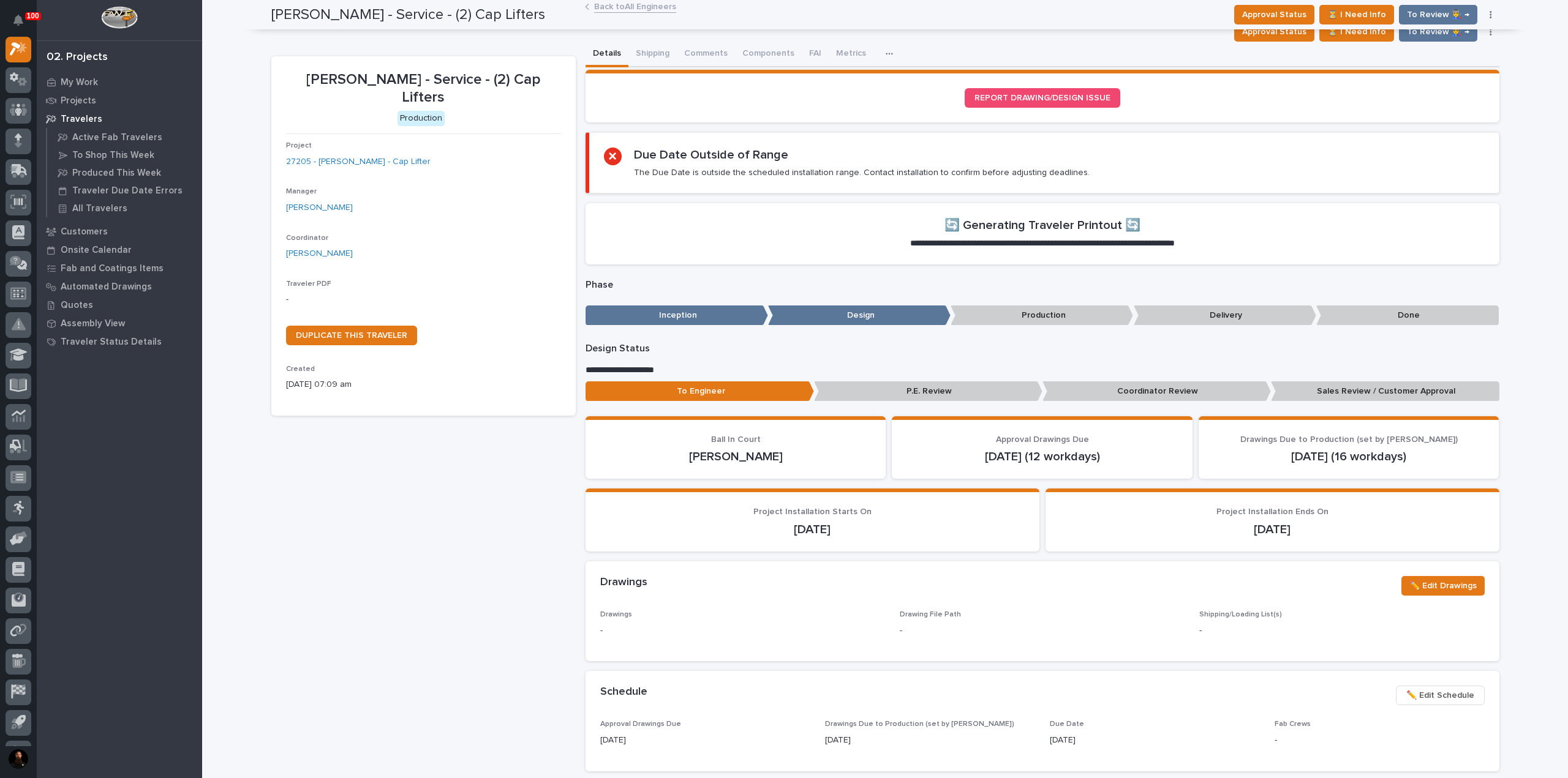
scroll to position [0, 0]
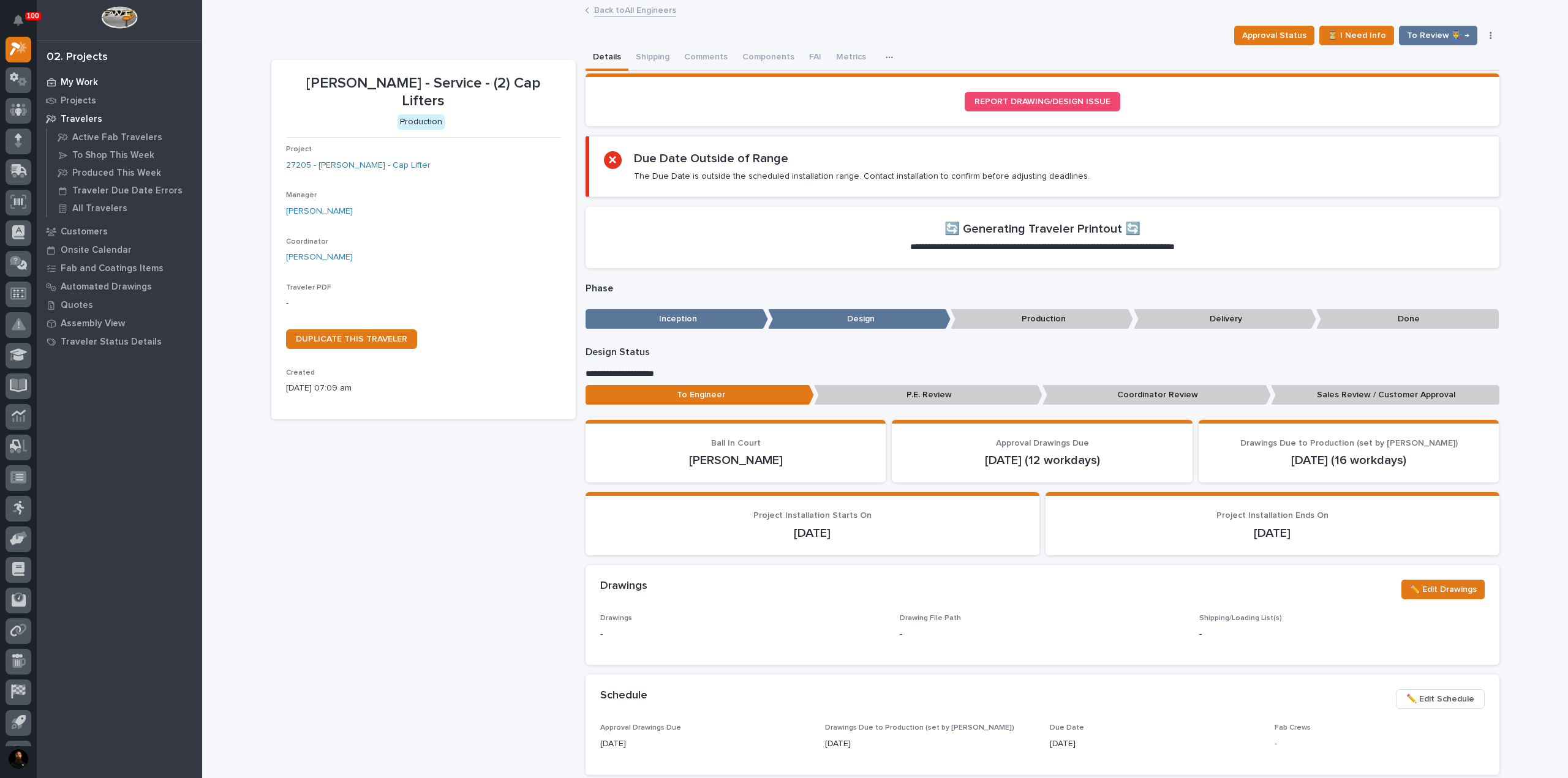
click at [80, 79] on p "My Work" at bounding box center [80, 83] width 38 height 11
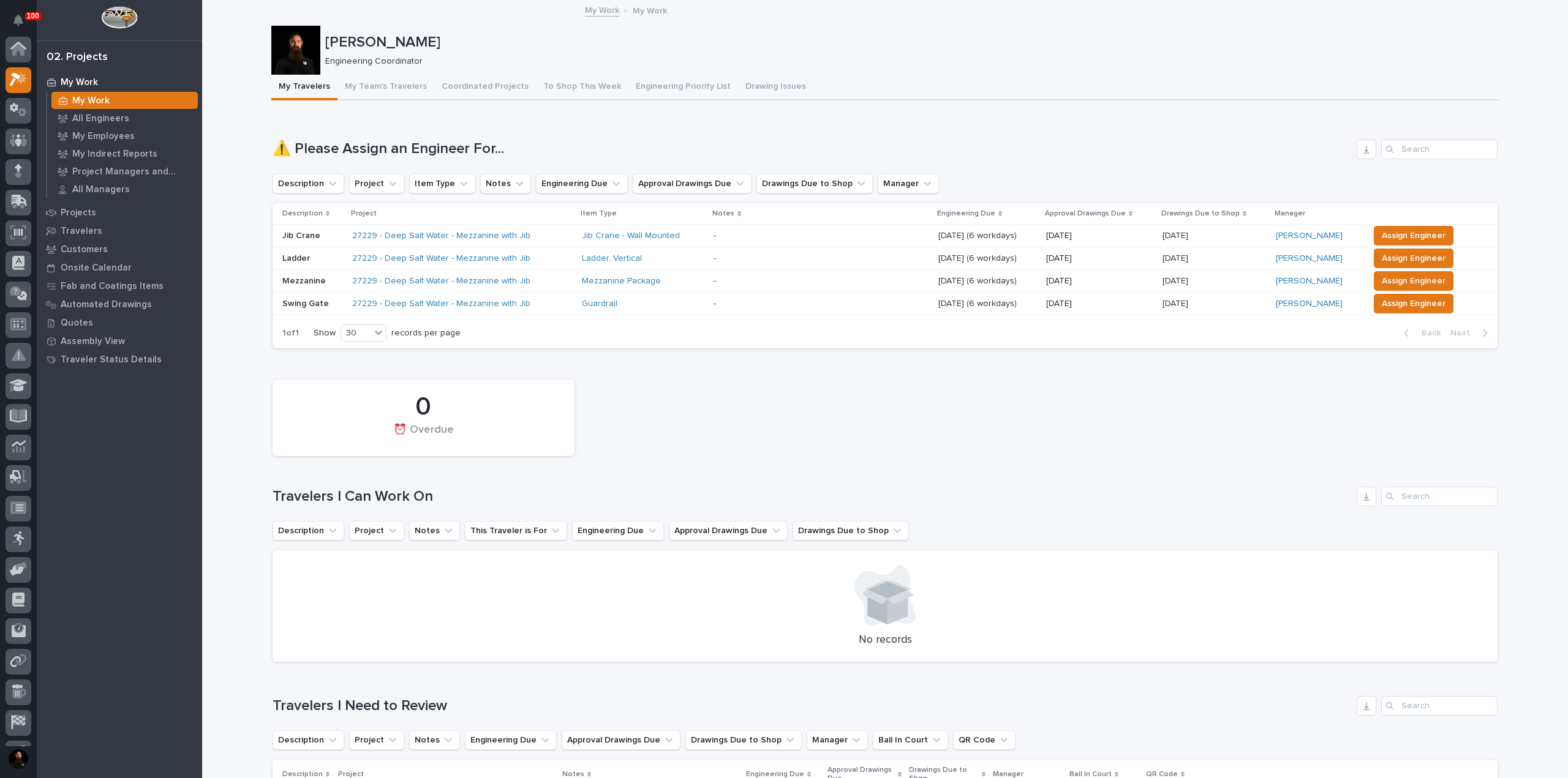
scroll to position [31, 0]
click at [1413, 230] on span "Assign Engineer" at bounding box center [1414, 236] width 64 height 14
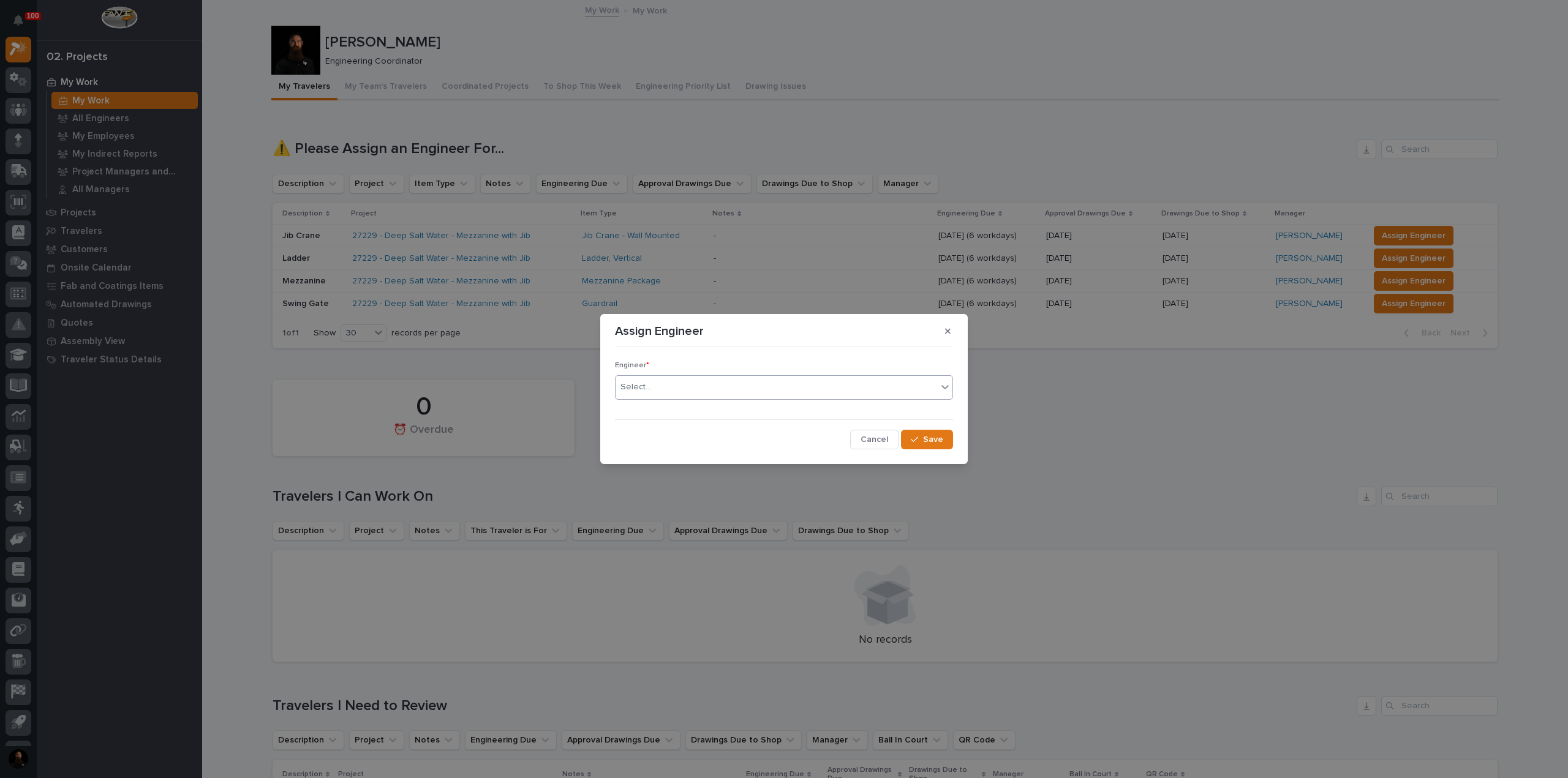
click at [802, 383] on div "Select..." at bounding box center [776, 387] width 321 height 21
type input "**"
click at [748, 407] on div "[PERSON_NAME]" at bounding box center [784, 411] width 337 height 22
click at [929, 441] on span "Save" at bounding box center [933, 440] width 21 height 11
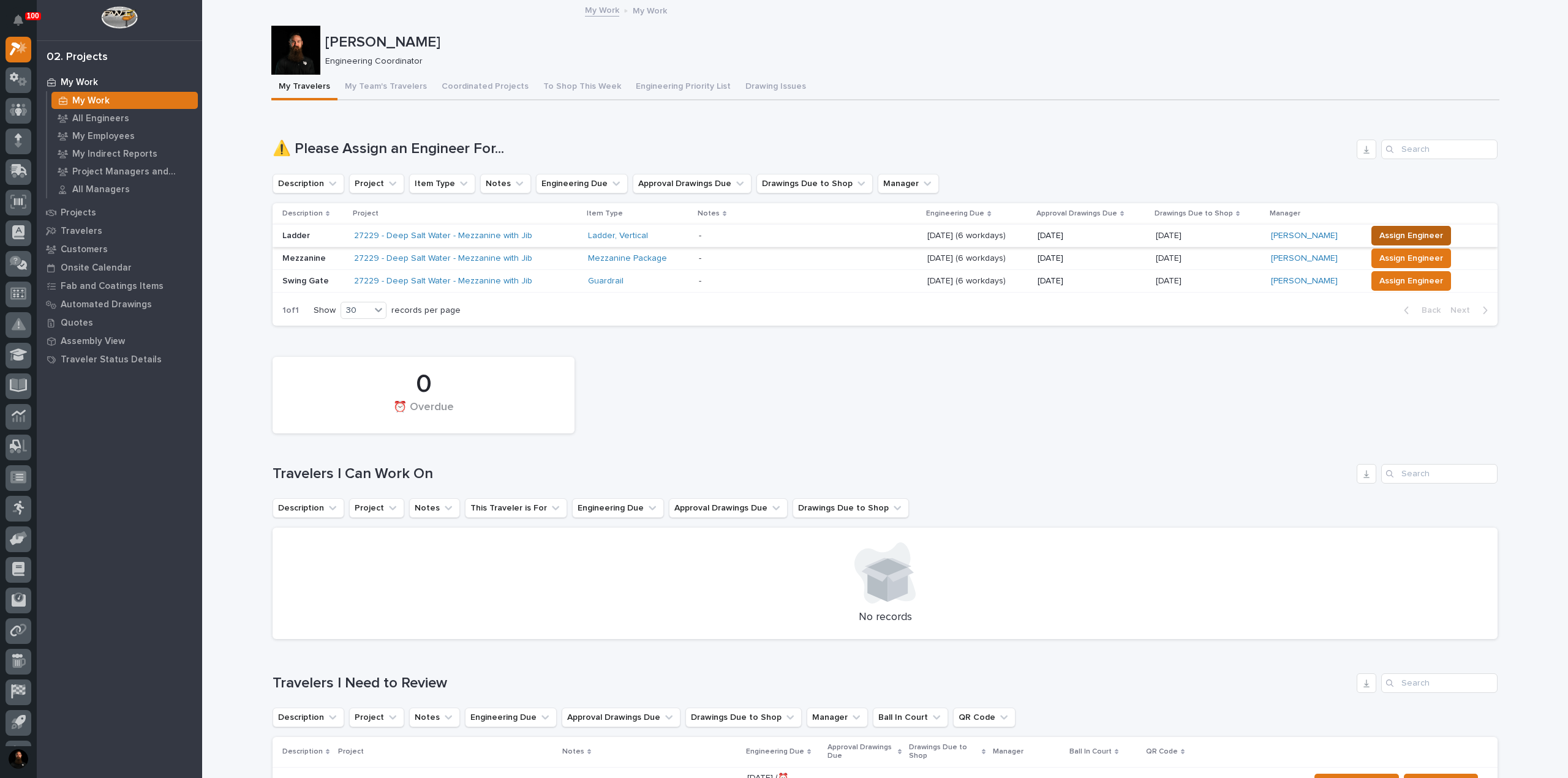
click at [1400, 236] on span "Assign Engineer" at bounding box center [1411, 236] width 64 height 14
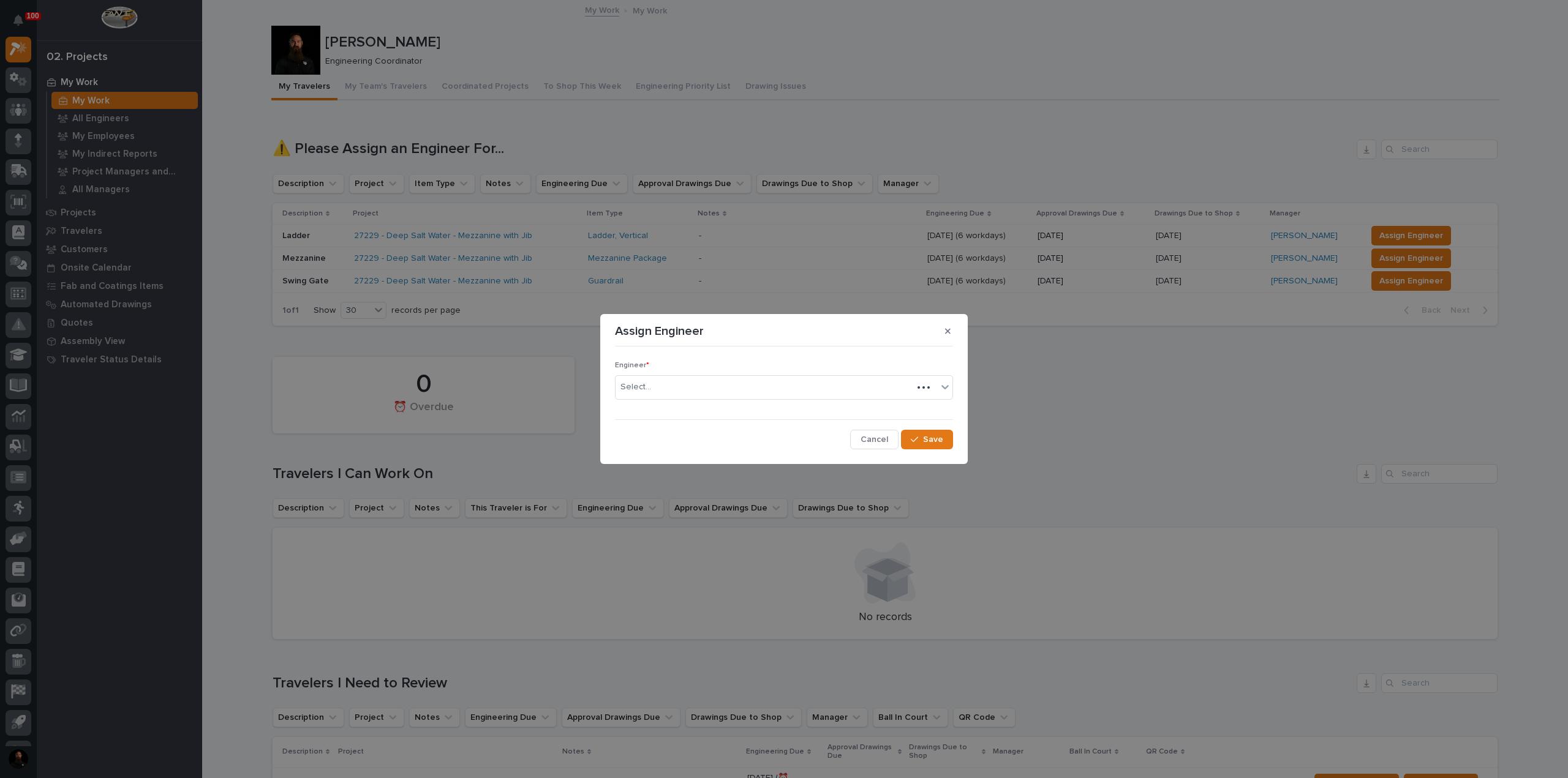
click at [768, 402] on div "Engineer * Select..." at bounding box center [784, 385] width 338 height 48
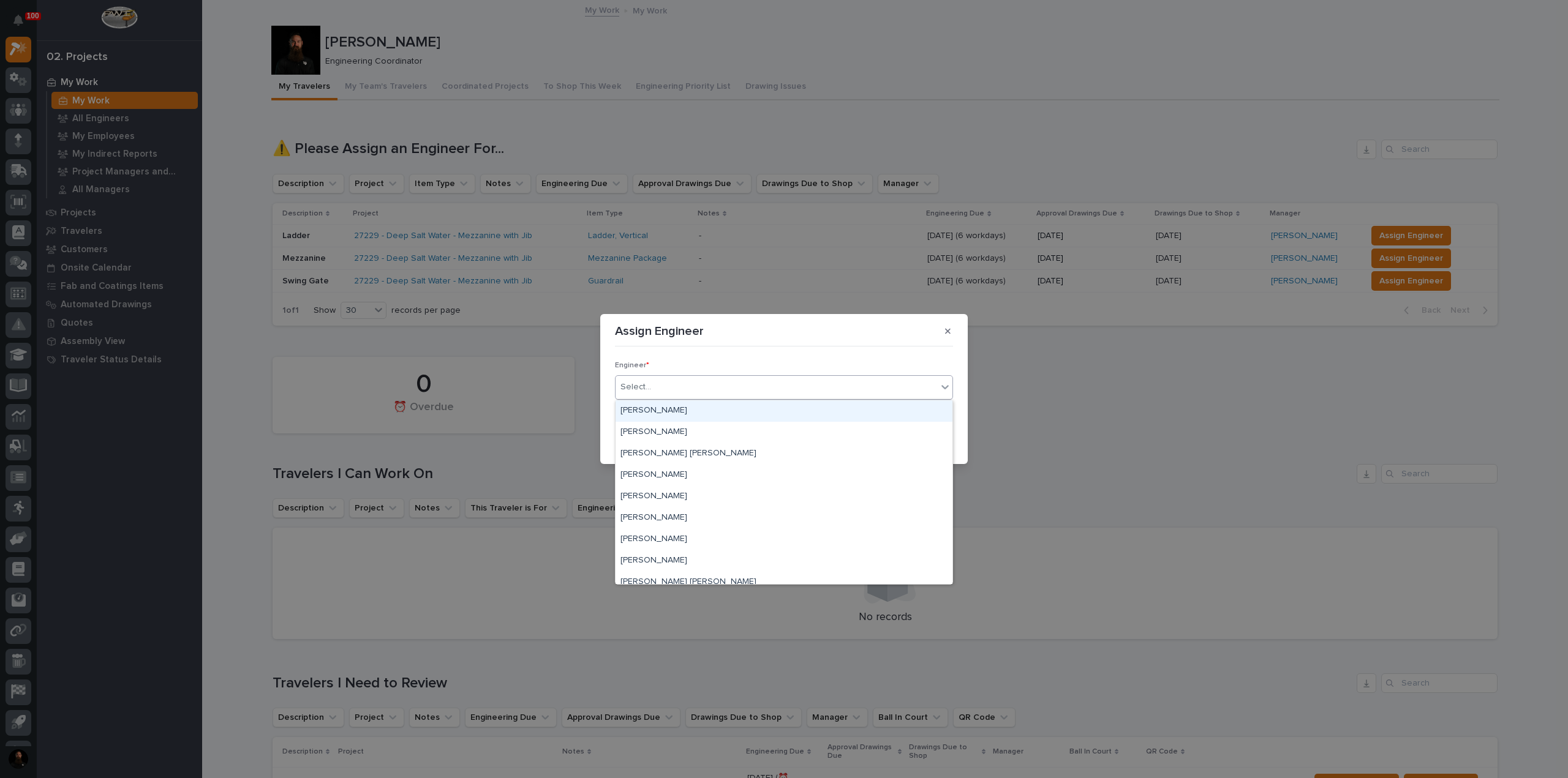
click at [762, 392] on div "Select..." at bounding box center [776, 387] width 321 height 21
type input "**"
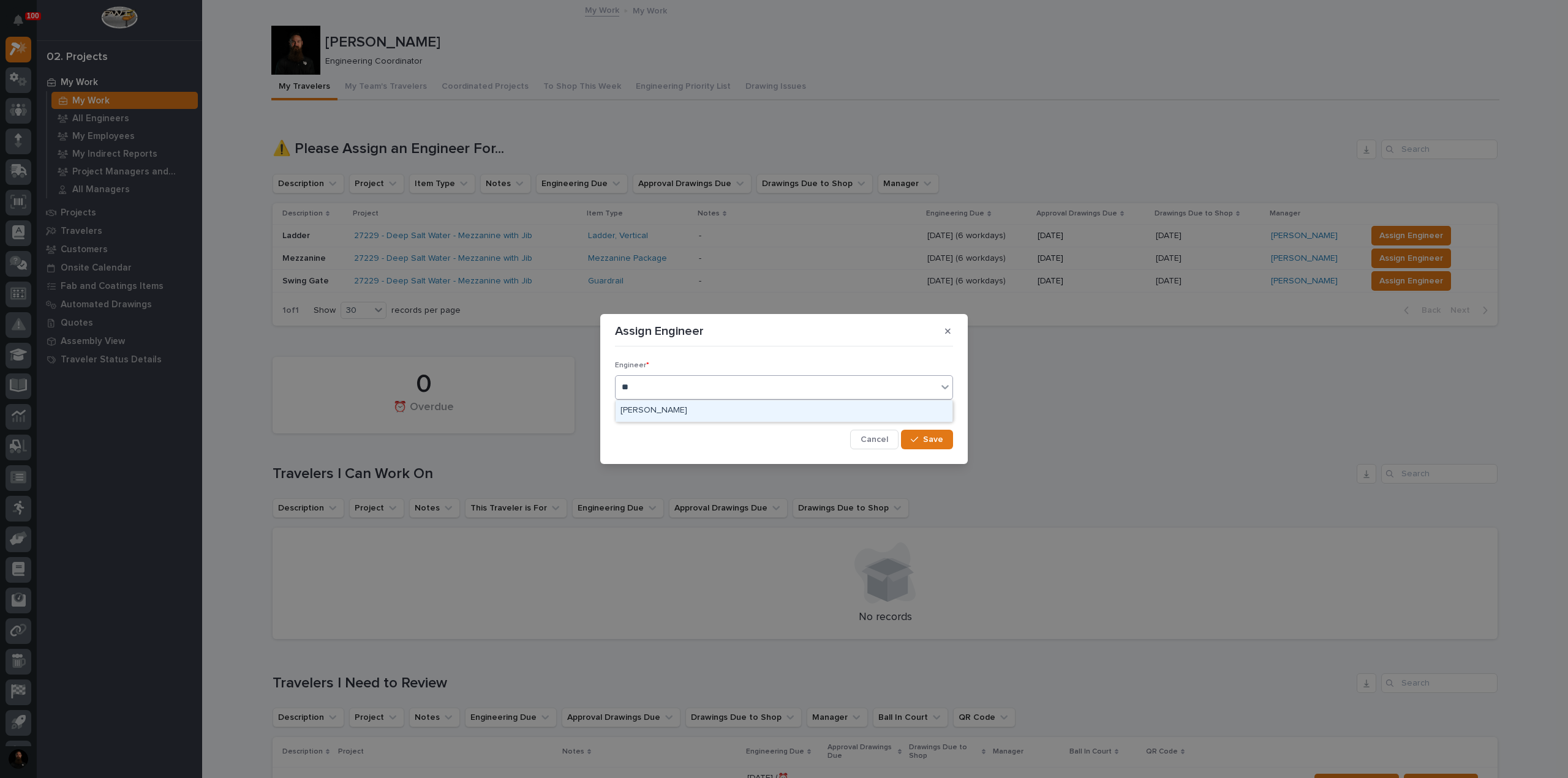
click at [776, 410] on div "[PERSON_NAME]" at bounding box center [784, 411] width 337 height 22
click at [941, 439] on span "Save" at bounding box center [933, 440] width 21 height 11
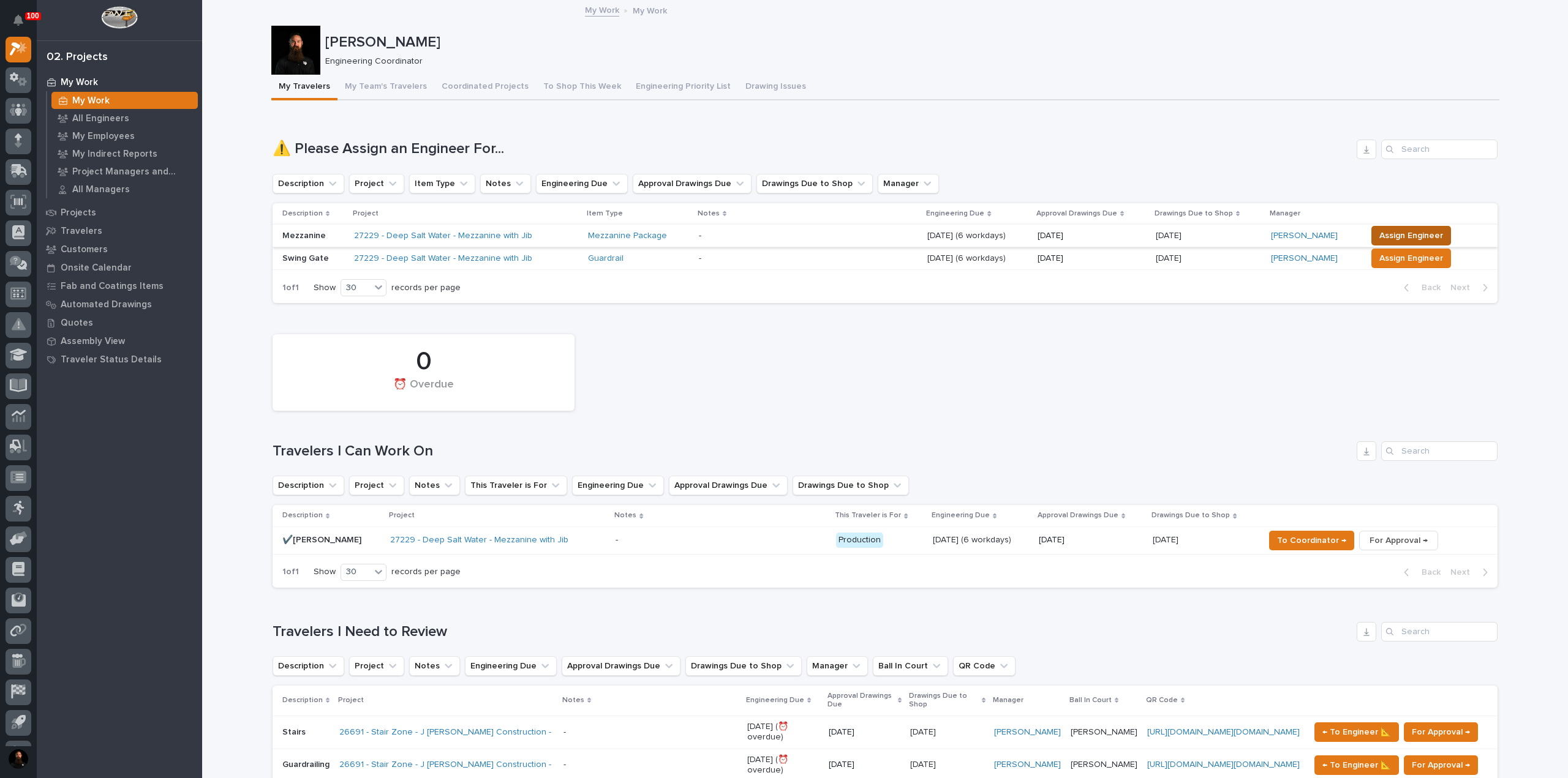
click at [1419, 236] on span "Assign Engineer" at bounding box center [1411, 236] width 64 height 14
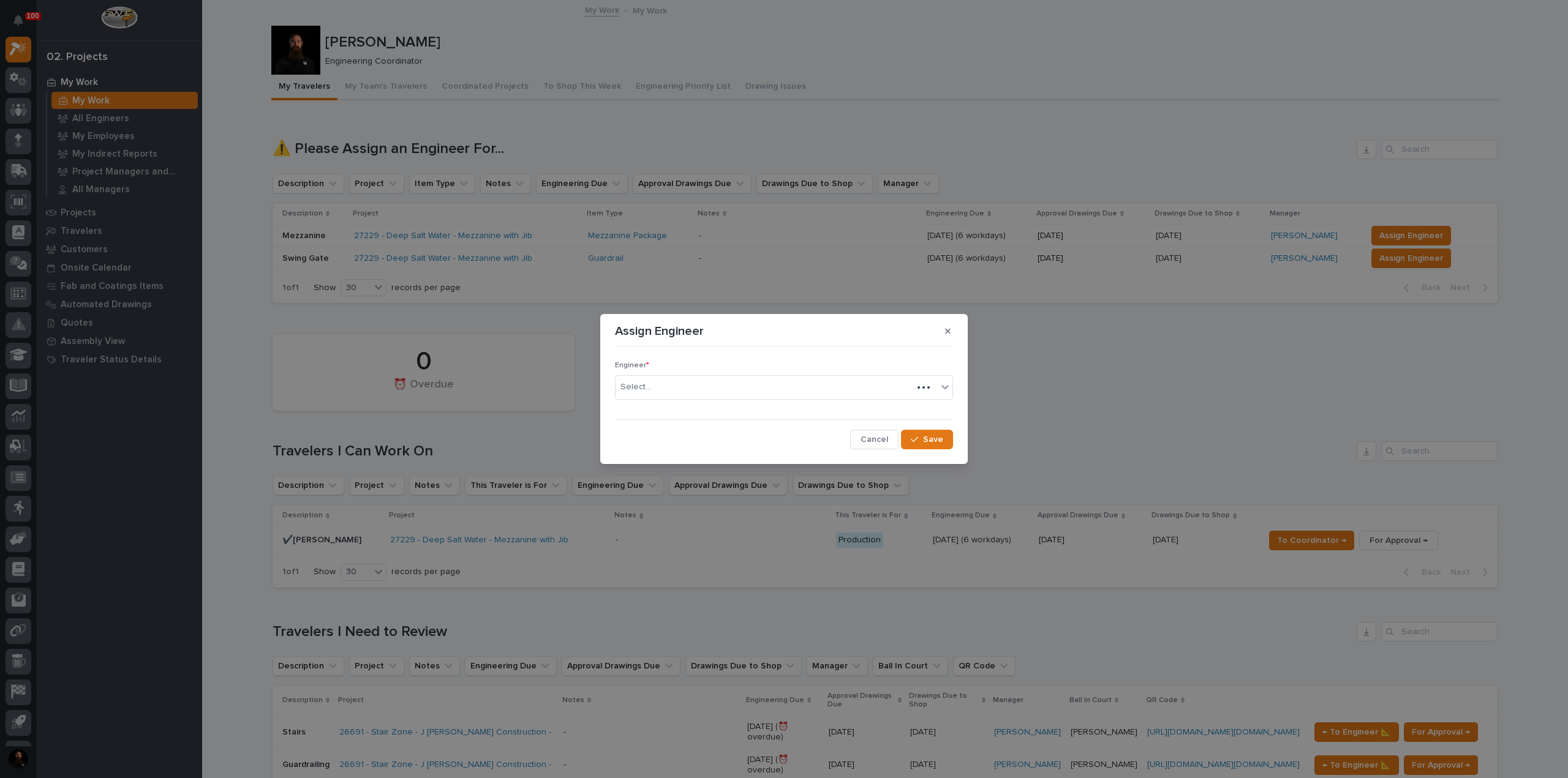
click at [692, 398] on div "Select..." at bounding box center [764, 387] width 297 height 21
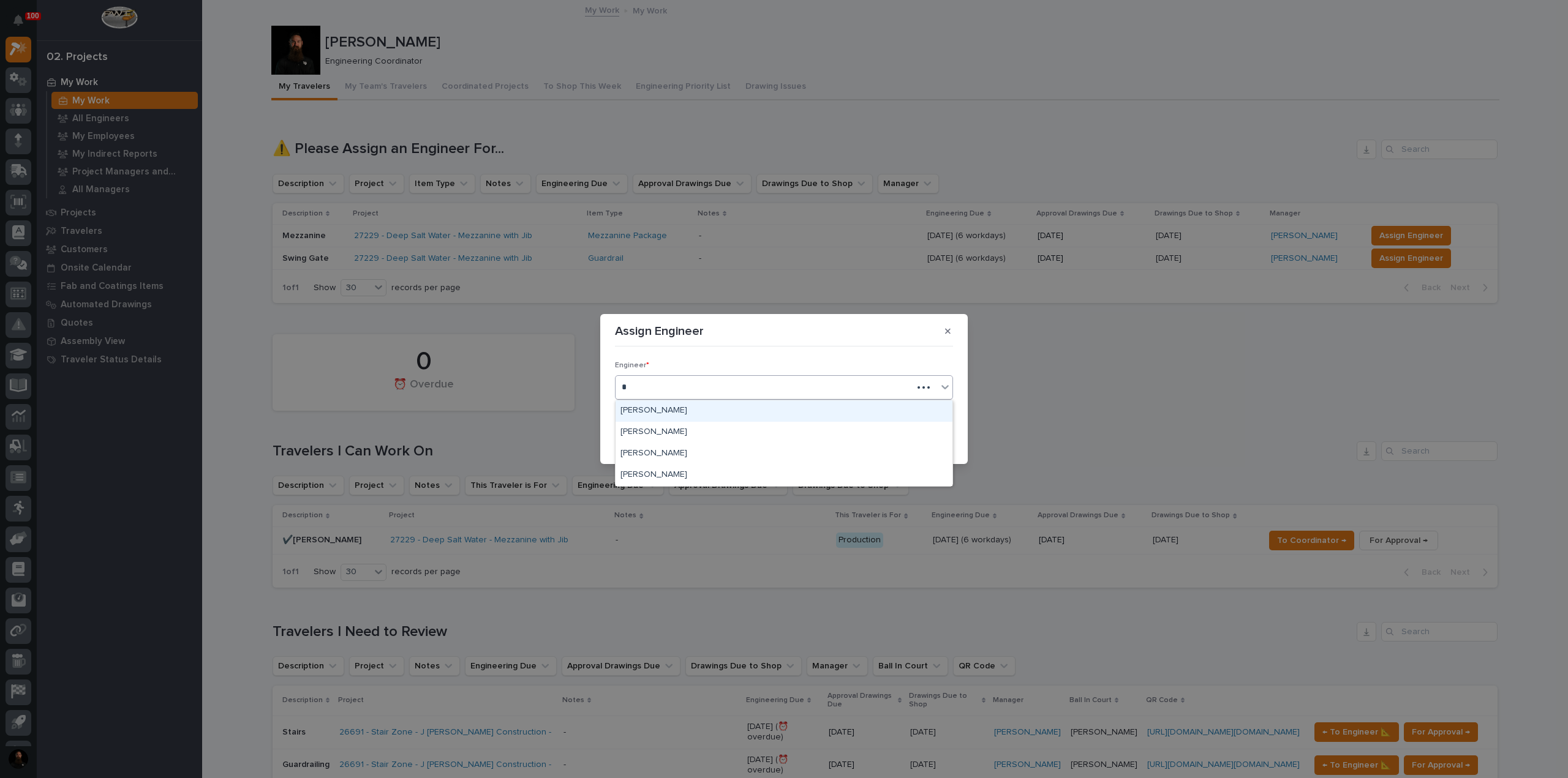
type input "**"
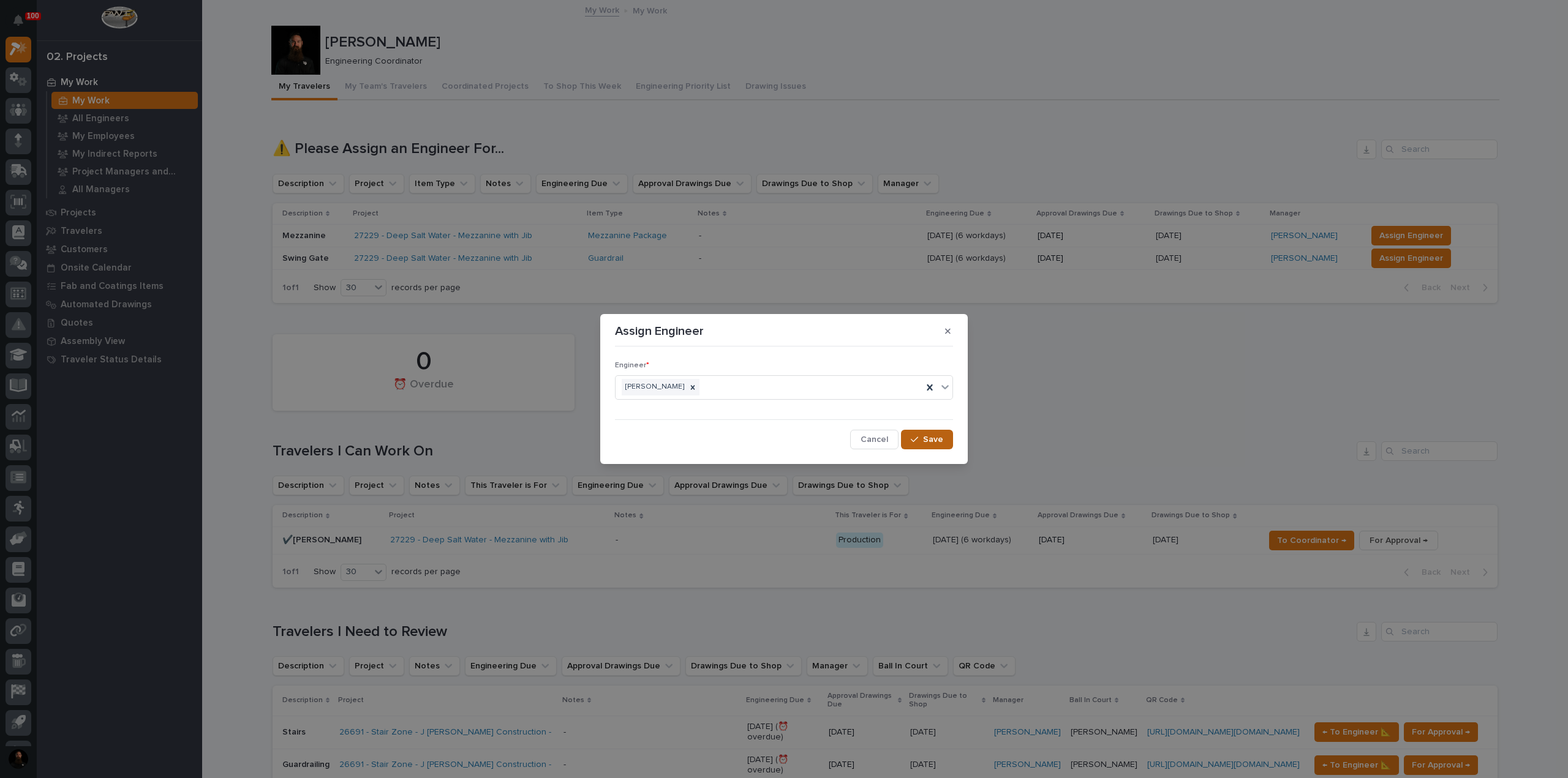
drag, startPoint x: 903, startPoint y: 434, endPoint x: 912, endPoint y: 438, distance: 9.8
click at [904, 435] on button "Save" at bounding box center [927, 440] width 52 height 20
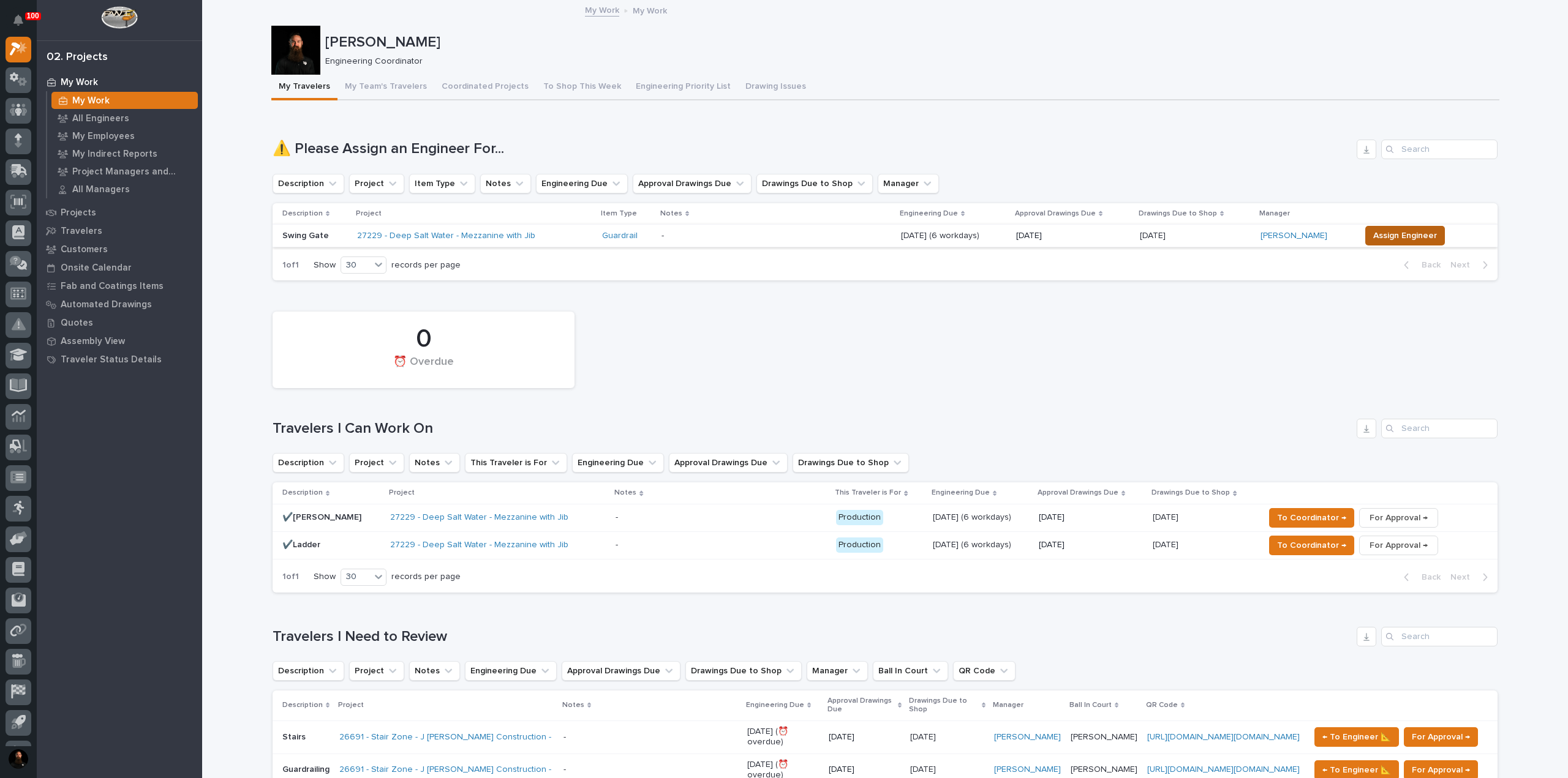
click at [1391, 232] on span "Assign Engineer" at bounding box center [1405, 236] width 64 height 14
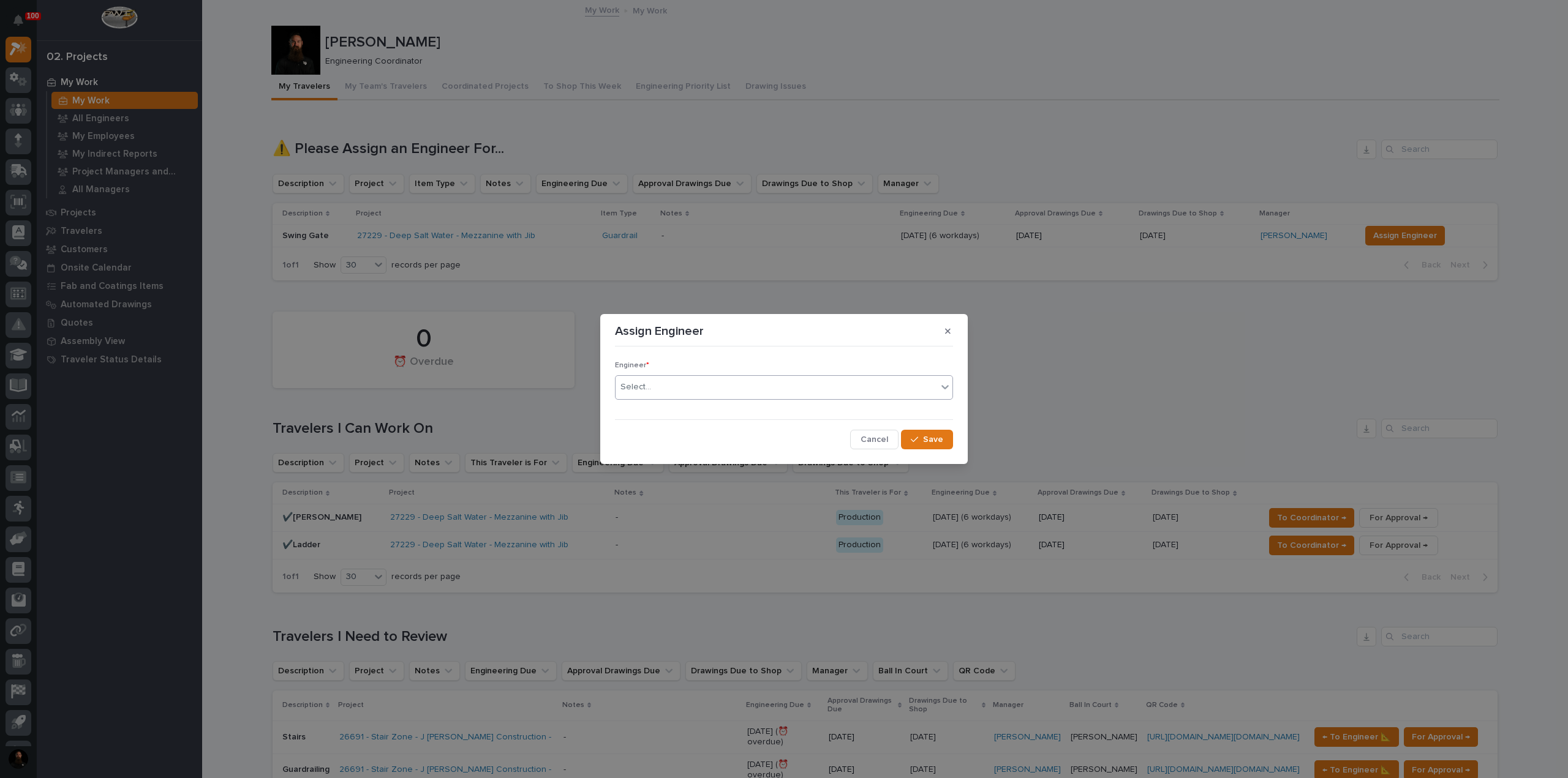
click at [699, 395] on div "Select..." at bounding box center [776, 387] width 321 height 21
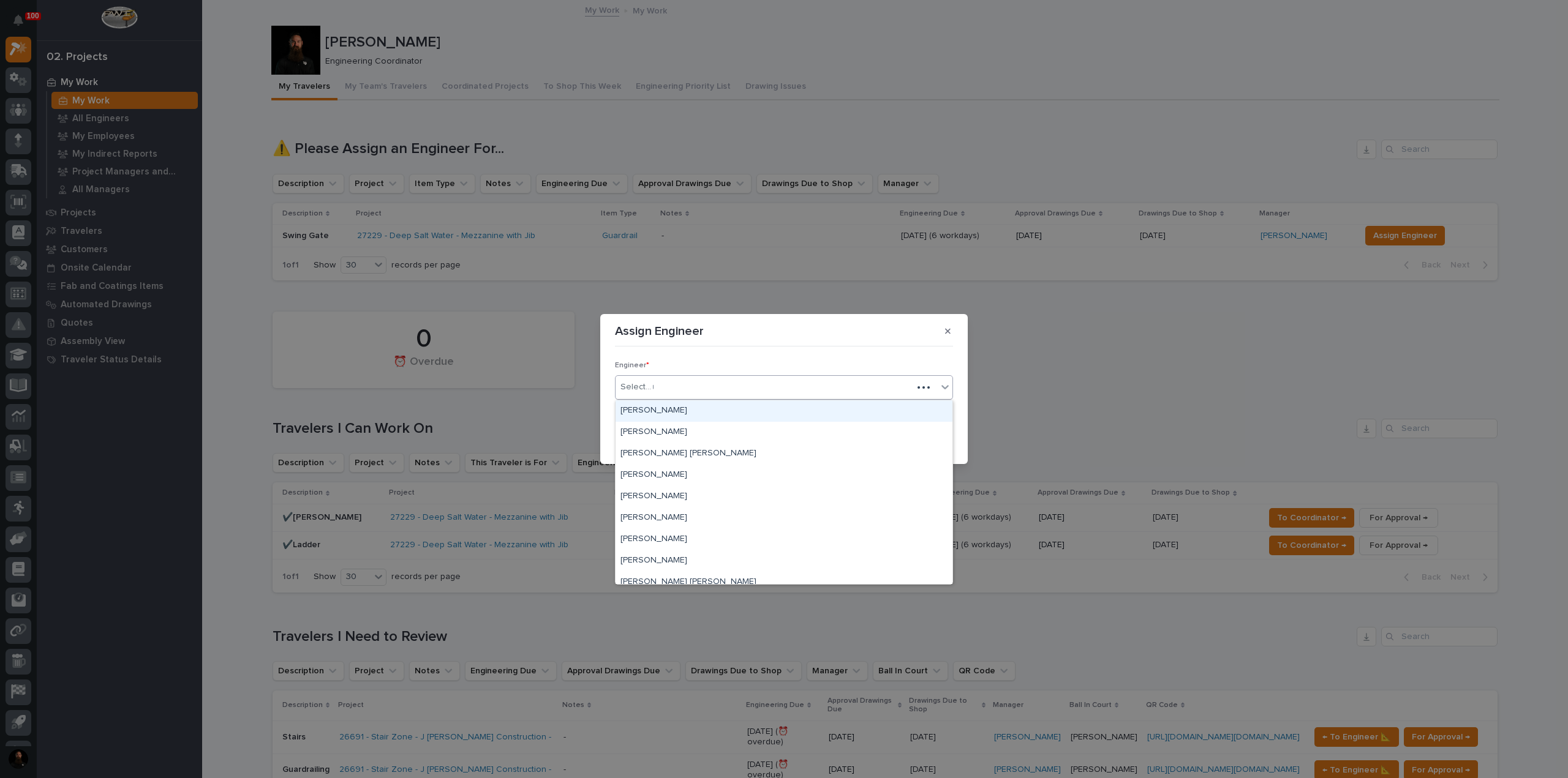
type input "**"
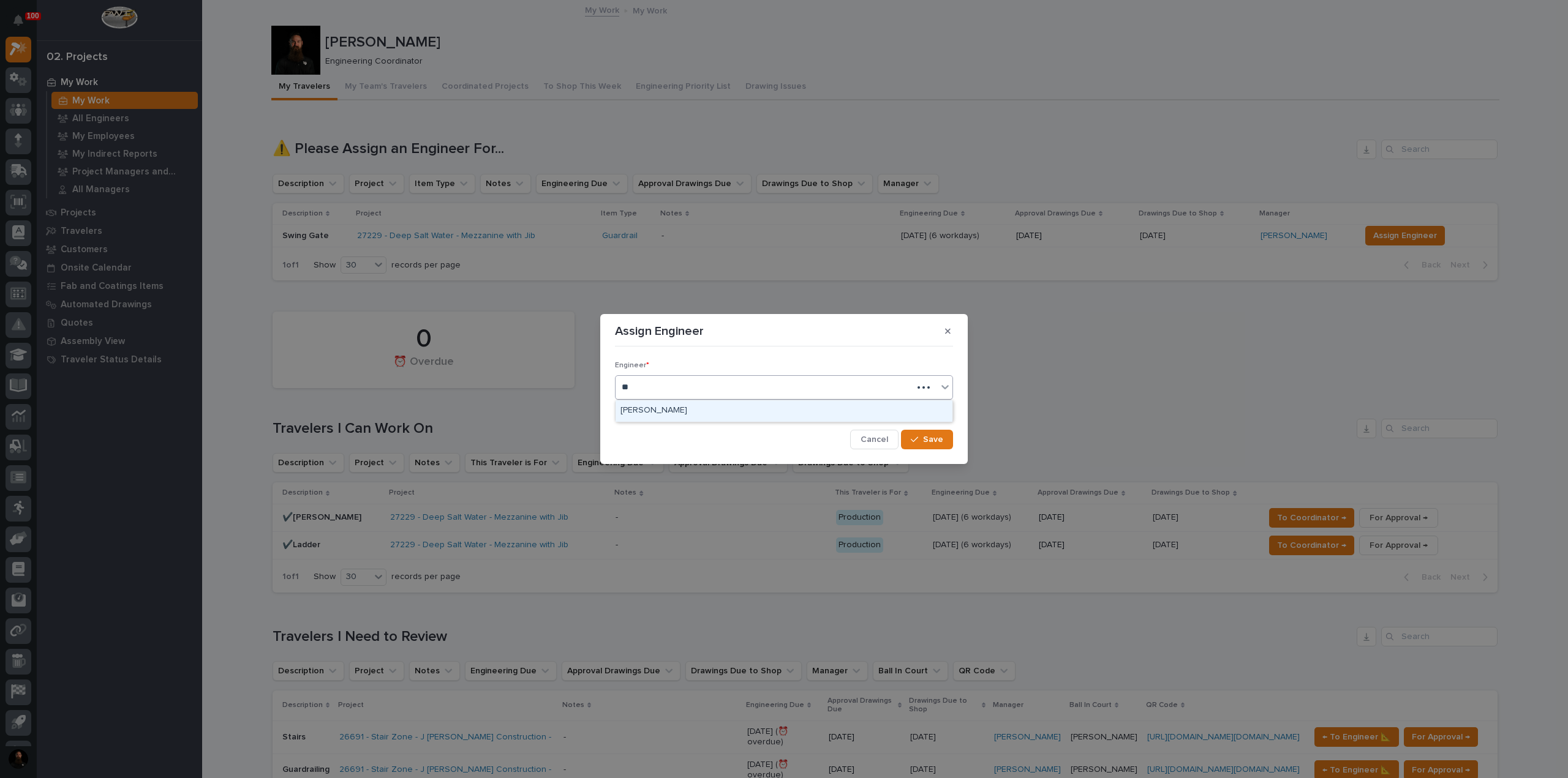
click at [696, 407] on div "[PERSON_NAME]" at bounding box center [784, 411] width 337 height 22
click at [948, 430] on button "Save" at bounding box center [927, 440] width 52 height 20
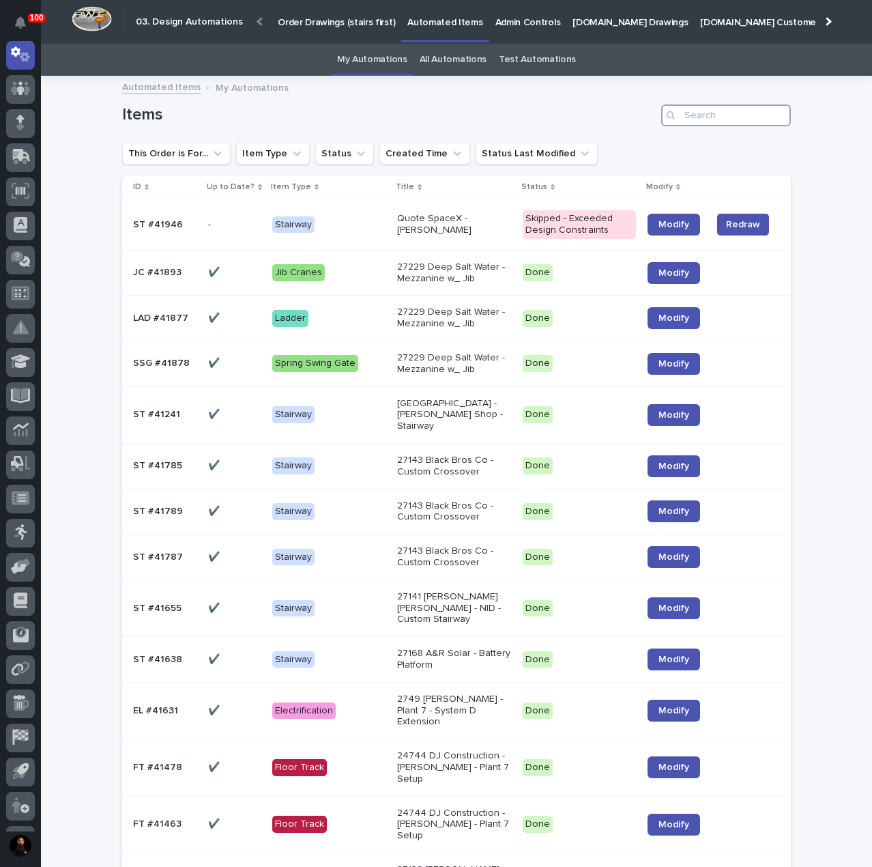
click at [693, 124] on input "Search" at bounding box center [726, 115] width 130 height 22
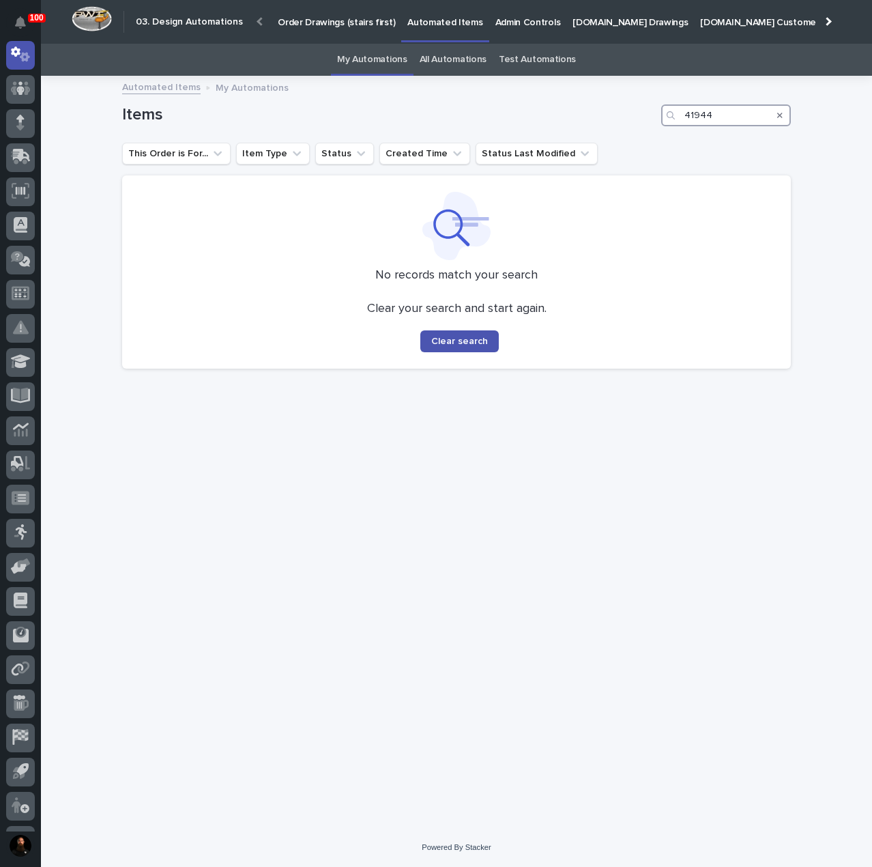
type input "41944"
click at [471, 69] on link "All Automations" at bounding box center [453, 60] width 67 height 32
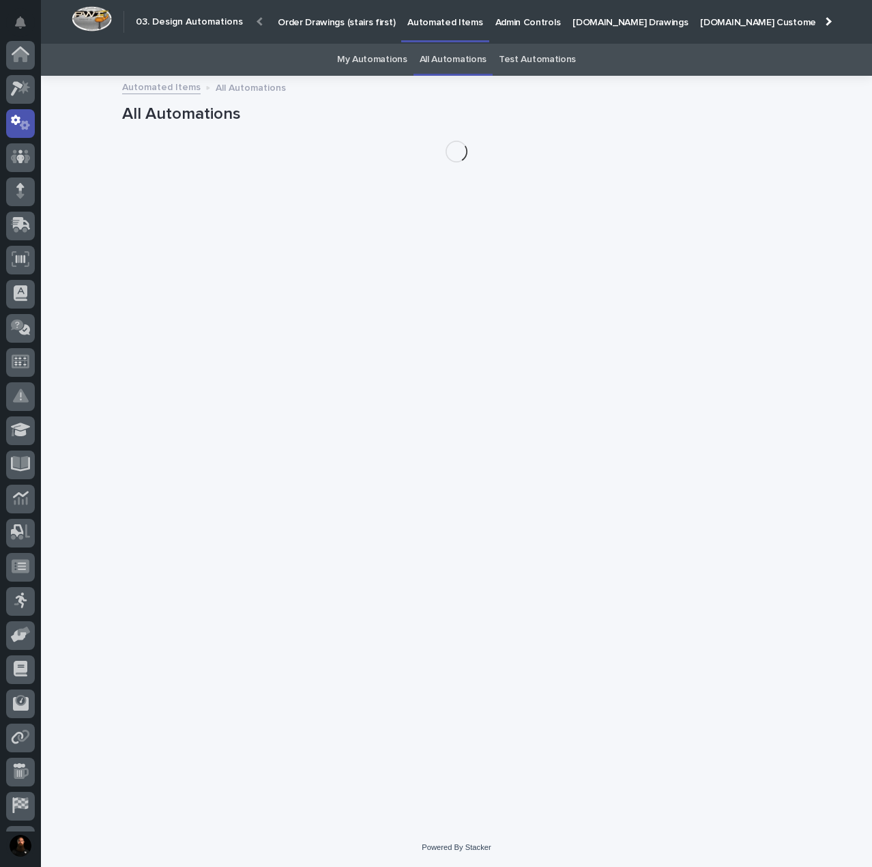
scroll to position [68, 0]
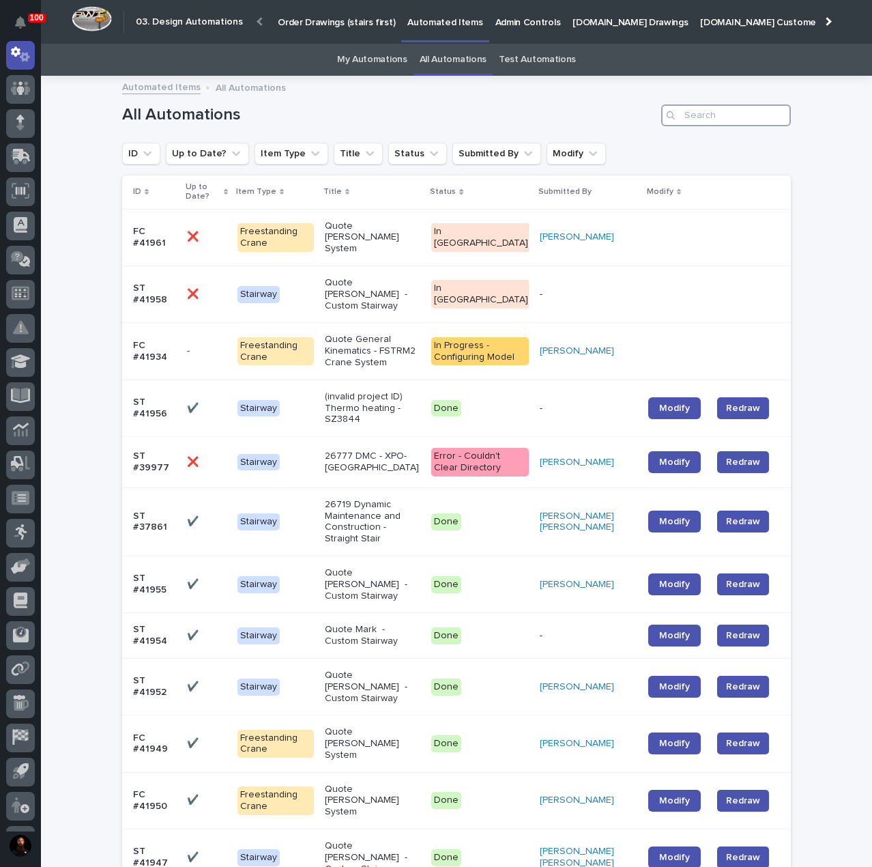
click at [732, 116] on input "Search" at bounding box center [726, 115] width 130 height 22
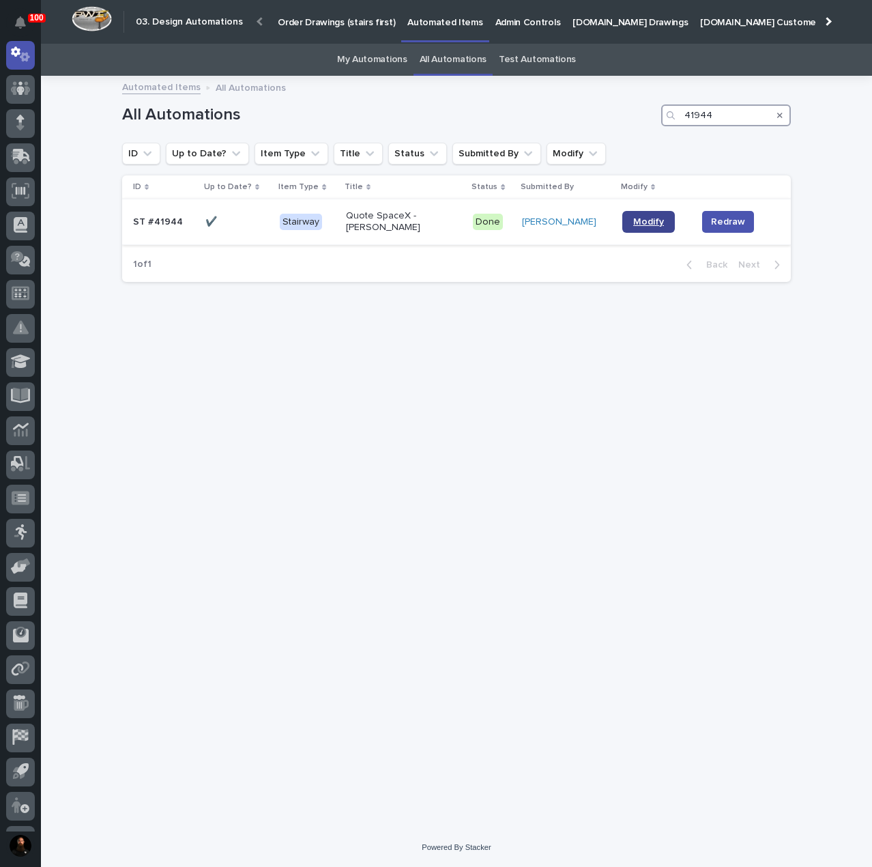
type input "41944"
click at [651, 219] on span "Modify" at bounding box center [648, 222] width 31 height 10
click at [409, 448] on div "Loading... Saving… Loading... Saving… All Automations 41944 ID Up to Date? Item…" at bounding box center [456, 435] width 682 height 717
click at [485, 425] on div "Loading... Saving… Loading... Saving… All Automations 41944 ID Up to Date? Item…" at bounding box center [456, 435] width 682 height 717
click at [643, 222] on span "Modify" at bounding box center [648, 222] width 31 height 10
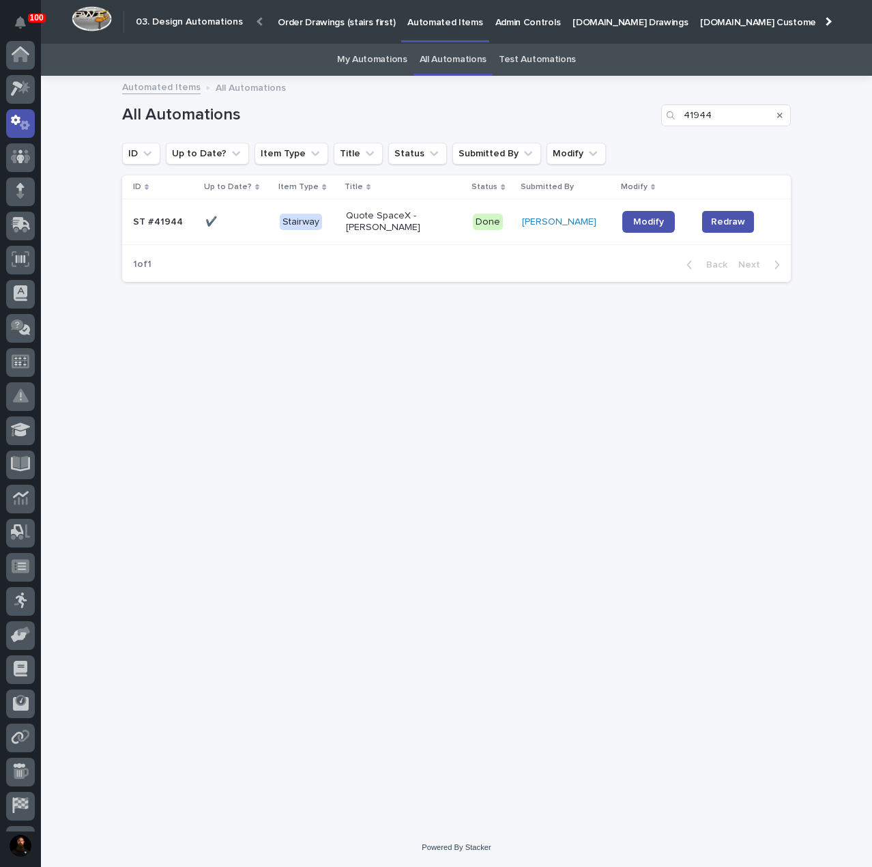
scroll to position [68, 0]
